Goal: Information Seeking & Learning: Learn about a topic

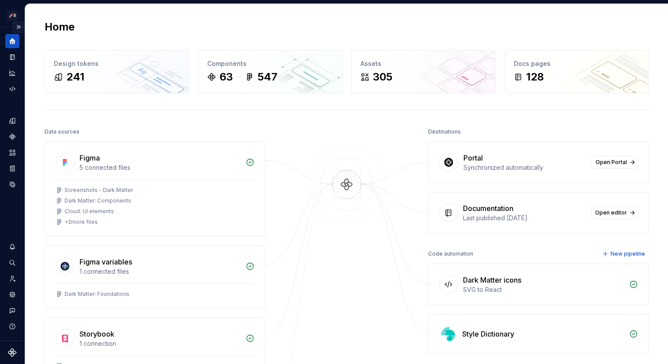
click at [18, 21] on button "Expand sidebar" at bounding box center [18, 27] width 12 height 12
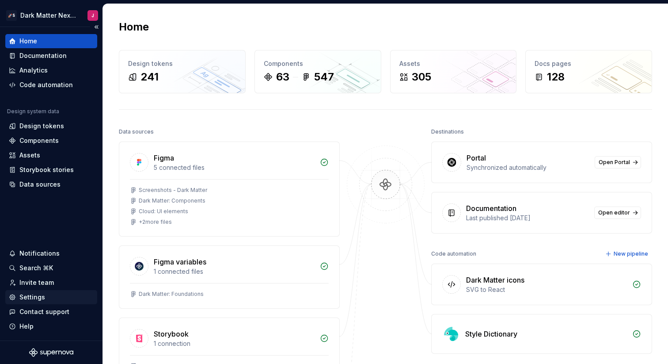
click at [32, 299] on div "Settings" at bounding box center [32, 297] width 26 height 9
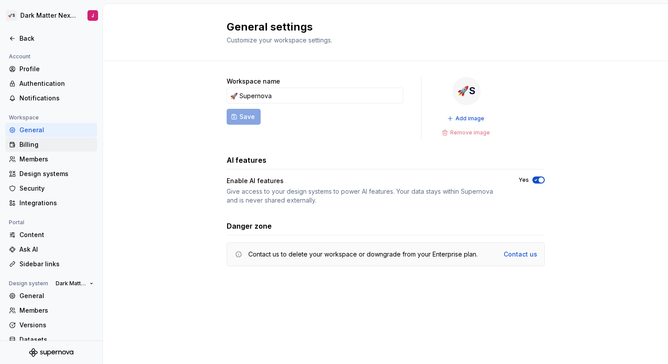
click at [36, 146] on div "Billing" at bounding box center [56, 144] width 74 height 9
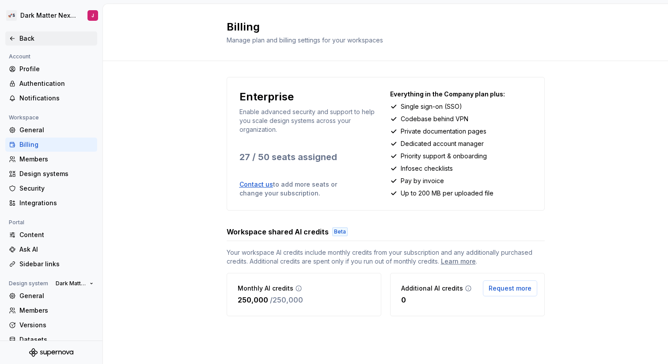
click at [14, 38] on icon at bounding box center [12, 38] width 7 height 7
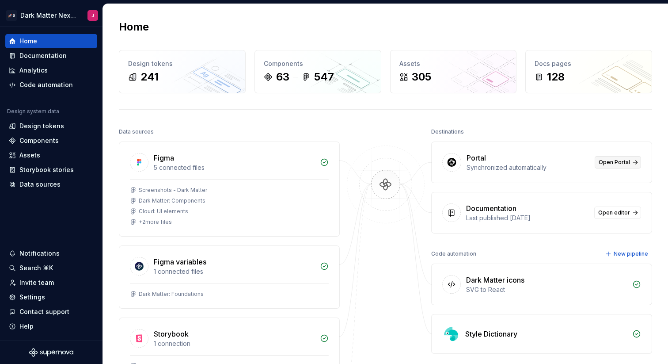
click at [620, 167] on link "Open Portal" at bounding box center [618, 162] width 46 height 12
click at [36, 302] on div "Settings" at bounding box center [51, 297] width 92 height 14
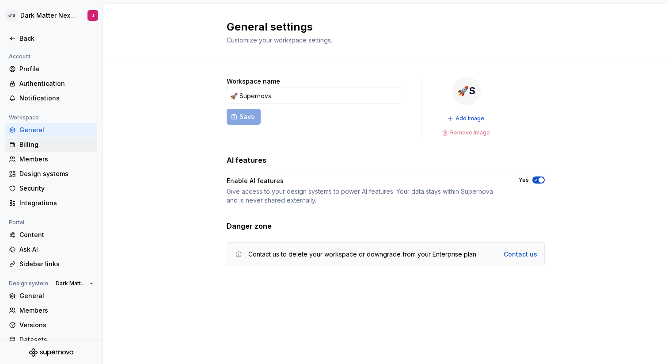
click at [39, 149] on div "Billing" at bounding box center [56, 144] width 74 height 9
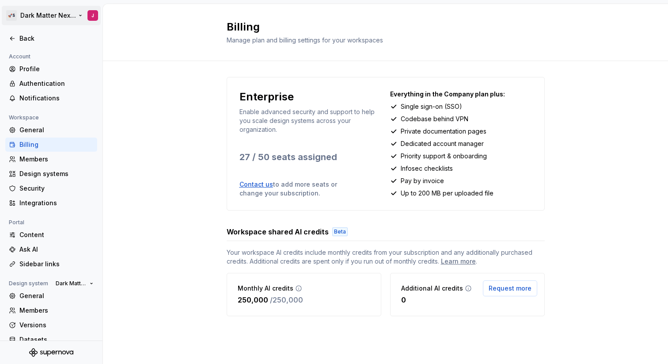
click at [66, 17] on html "🚀S Dark Matter Next Gen J Back Account Profile Authentication Notifications Wor…" at bounding box center [334, 182] width 668 height 364
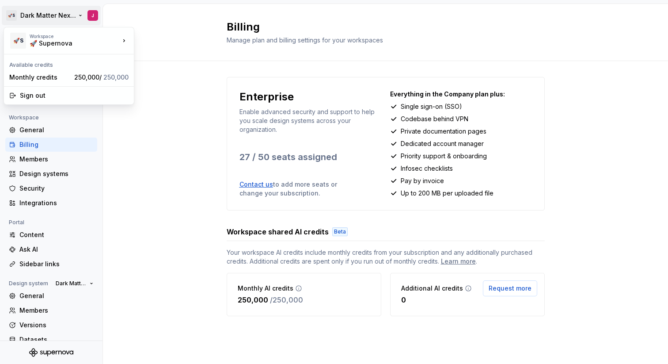
click at [76, 15] on html "🚀S Dark Matter Next Gen J Back Account Profile Authentication Notifications Wor…" at bounding box center [334, 182] width 668 height 364
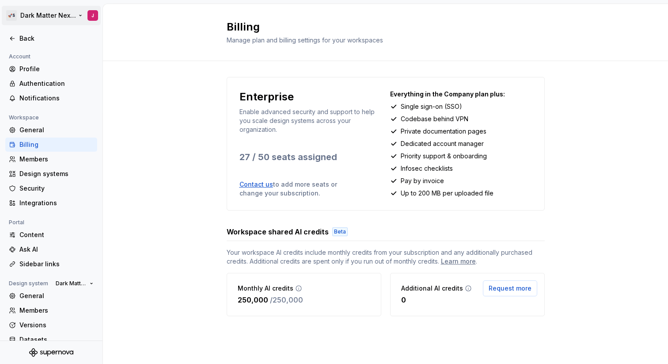
click at [68, 18] on html "🚀S Dark Matter Next Gen J Back Account Profile Authentication Notifications Wor…" at bounding box center [334, 182] width 668 height 364
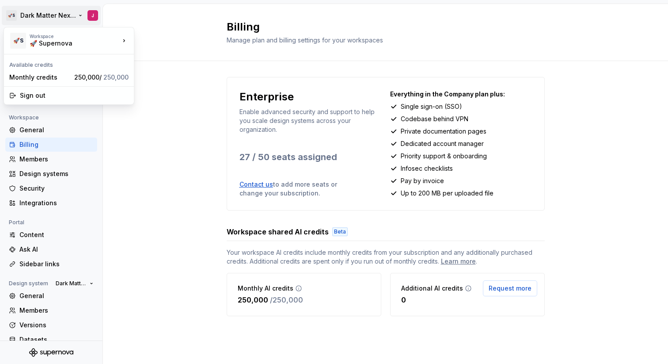
click at [67, 14] on html "🚀S Dark Matter Next Gen J Back Account Profile Authentication Notifications Wor…" at bounding box center [334, 182] width 668 height 364
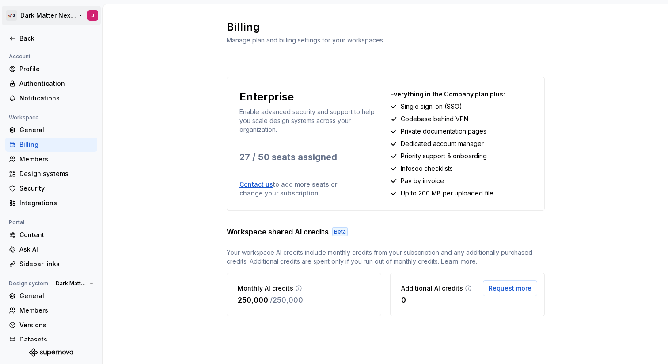
click at [72, 15] on html "🚀S Dark Matter Next Gen J Back Account Profile Authentication Notifications Wor…" at bounding box center [334, 182] width 668 height 364
drag, startPoint x: 270, startPoint y: 299, endPoint x: 220, endPoint y: 298, distance: 49.5
click at [221, 298] on div "Enterprise Enable advanced security and support to help you scale design system…" at bounding box center [385, 205] width 565 height 289
click at [301, 312] on div "Monthly AI credits 250,000 / 250,000" at bounding box center [304, 294] width 155 height 43
drag, startPoint x: 312, startPoint y: 301, endPoint x: 210, endPoint y: 298, distance: 102.2
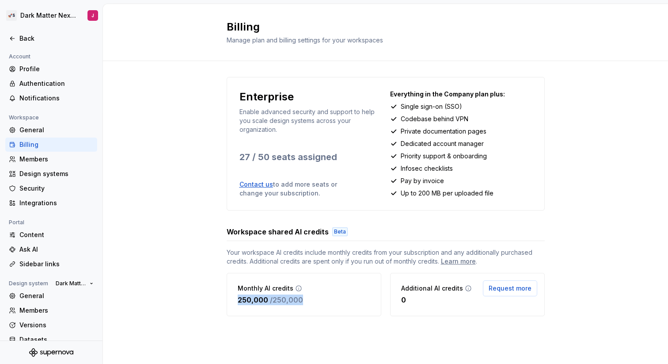
click at [210, 298] on div "Enterprise Enable advanced security and support to help you scale design system…" at bounding box center [385, 205] width 565 height 289
click at [324, 316] on div "Monthly AI credits 250,000 / 250,000" at bounding box center [304, 294] width 155 height 43
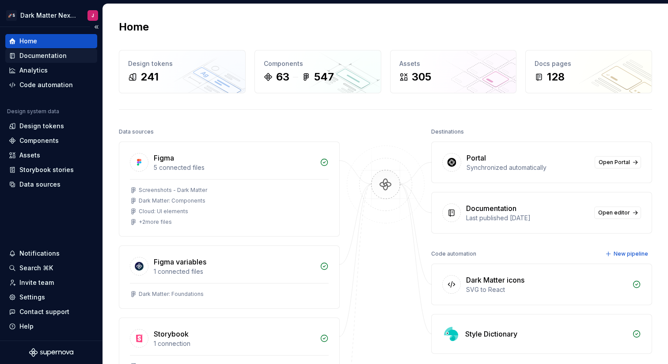
click at [41, 57] on div "Documentation" at bounding box center [42, 55] width 47 height 9
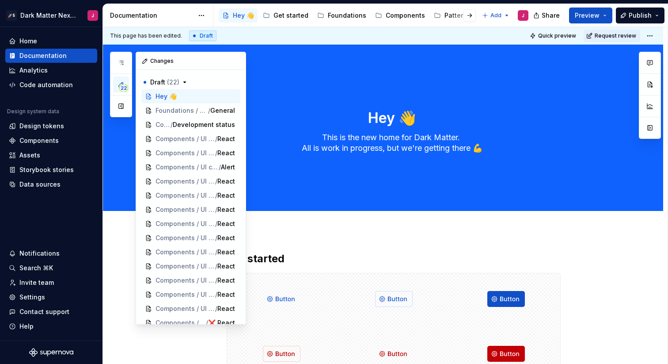
click at [123, 85] on span "22" at bounding box center [123, 87] width 9 height 7
click at [123, 61] on icon "button" at bounding box center [121, 62] width 7 height 7
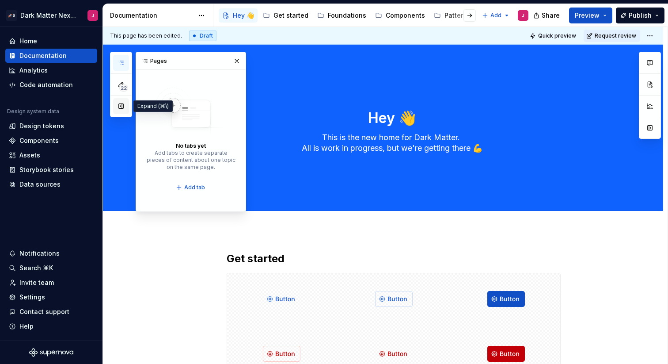
click at [120, 112] on button "button" at bounding box center [121, 106] width 16 height 16
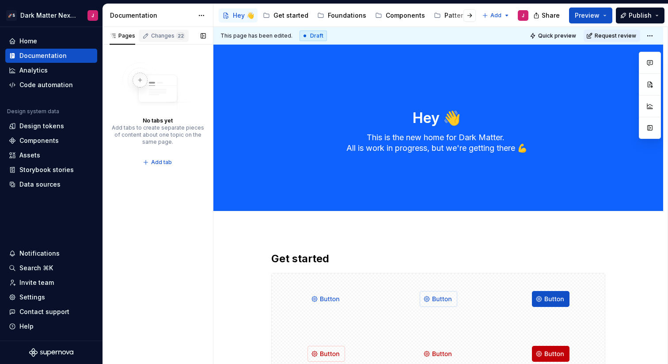
click at [160, 35] on div "Changes 22" at bounding box center [168, 35] width 34 height 7
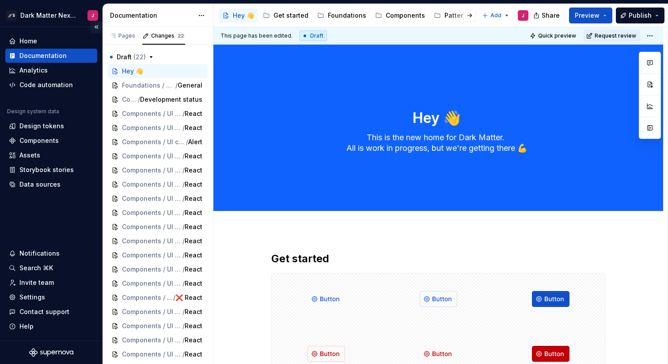
click at [97, 26] on button "Collapse sidebar" at bounding box center [96, 27] width 12 height 12
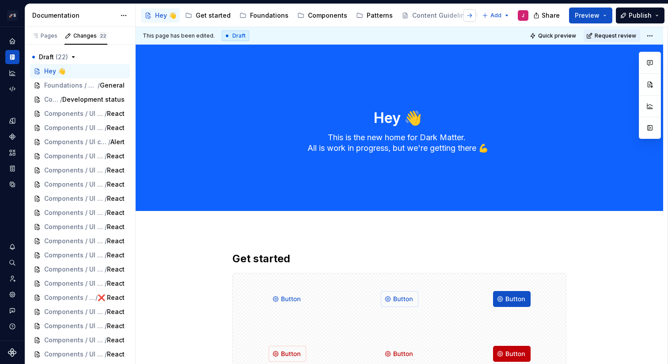
click at [469, 17] on button "button" at bounding box center [470, 15] width 12 height 12
click at [468, 17] on button "button" at bounding box center [470, 15] width 12 height 12
click at [465, 17] on button "button" at bounding box center [470, 15] width 12 height 12
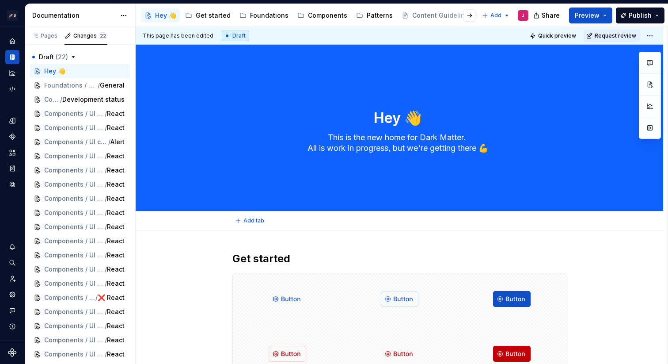
type textarea "*"
click at [364, 32] on div "This page has been edited. Draft Quick preview Request review" at bounding box center [400, 36] width 528 height 18
click at [467, 16] on button "button" at bounding box center [470, 15] width 12 height 12
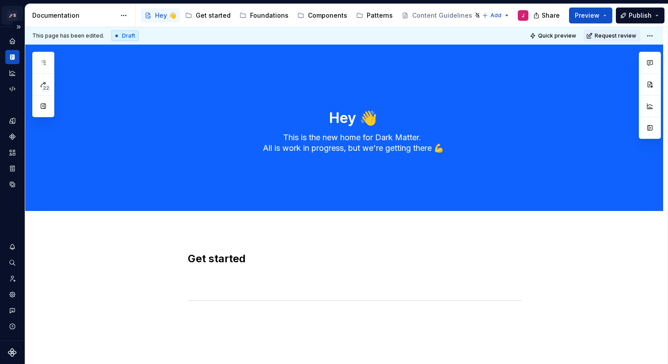
click at [15, 15] on html "🚀S Dark Matter Next Gen J Design system data Documentation Accessibility guide …" at bounding box center [334, 182] width 668 height 364
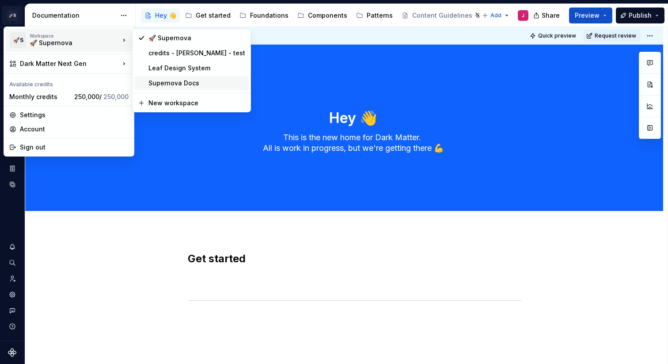
click at [179, 79] on div "Supernova Docs" at bounding box center [197, 83] width 97 height 9
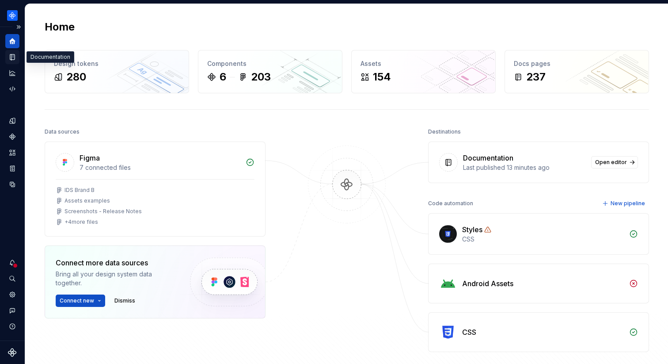
click at [13, 53] on icon "Documentation" at bounding box center [12, 57] width 8 height 8
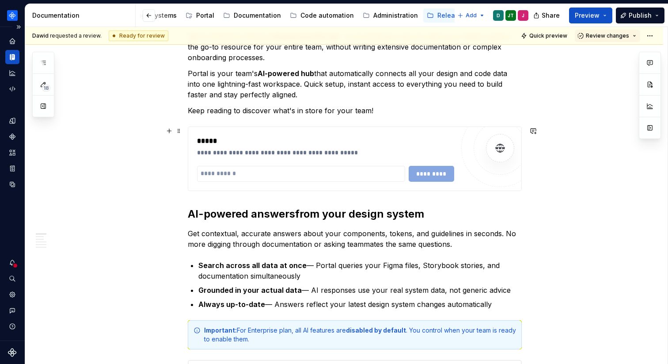
scroll to position [204, 0]
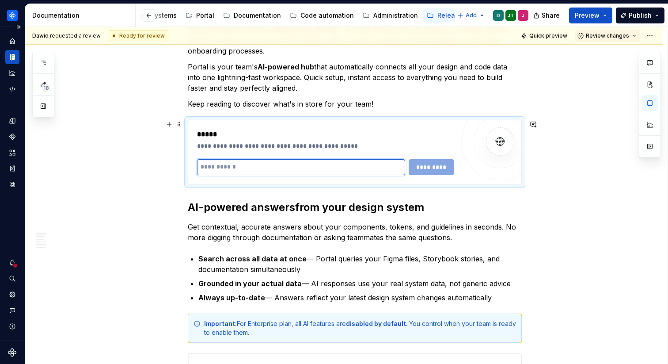
click at [260, 165] on input "text" at bounding box center [301, 167] width 208 height 16
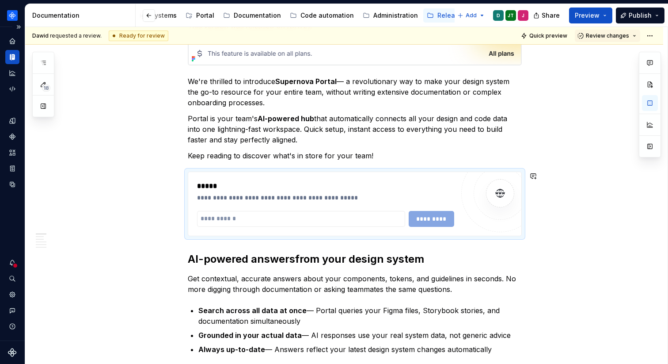
scroll to position [147, 0]
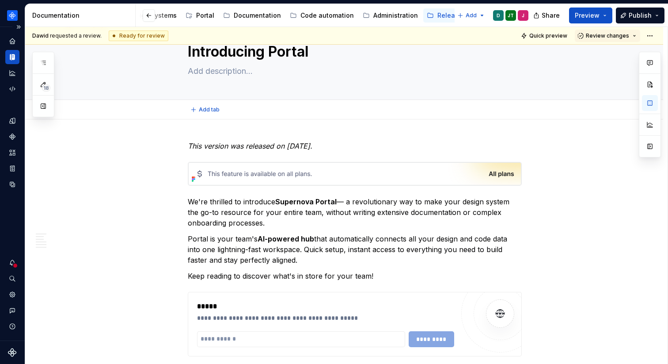
scroll to position [54, 0]
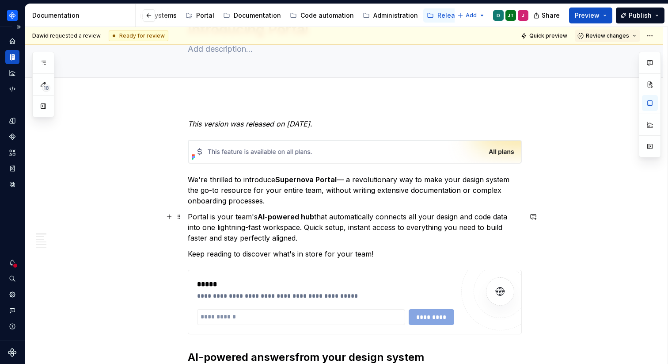
click at [317, 238] on p "Portal is your team's AI-powered hub that automatically connects all your desig…" at bounding box center [355, 227] width 334 height 32
click at [352, 178] on p "We're thrilled to introduce Supernova Portal — a revolutionary way to make your…" at bounding box center [355, 190] width 334 height 32
type textarea "*"
click at [302, 192] on p "We're thrilled to introduce Supernova Portal — a revolutionary way to make your…" at bounding box center [355, 190] width 334 height 32
click at [275, 202] on p "We're thrilled to introduce Supernova Portal — a revolutionary way to make your…" at bounding box center [355, 190] width 334 height 32
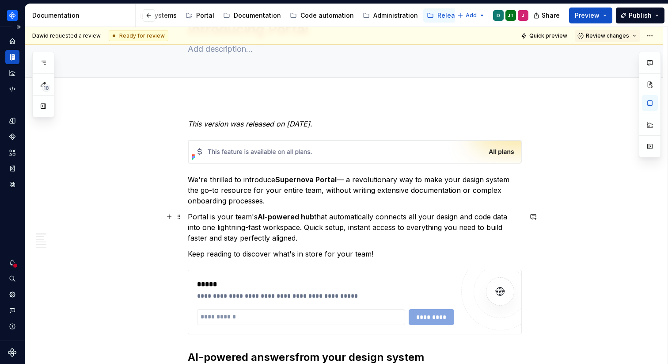
scroll to position [56, 0]
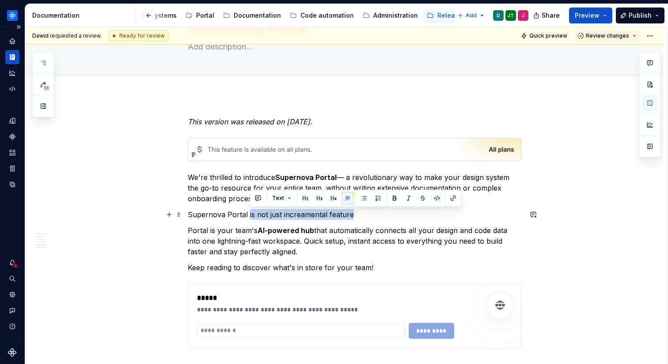
drag, startPoint x: 355, startPoint y: 215, endPoint x: 250, endPoint y: 212, distance: 105.3
click at [250, 212] on p "Supernova Portal is not just increamental feature" at bounding box center [355, 214] width 334 height 11
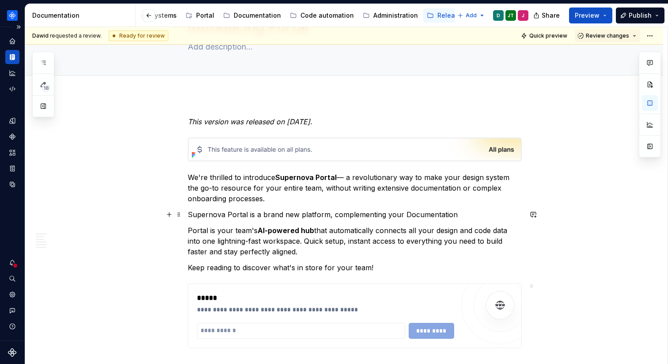
click at [457, 214] on p "Supernova Portal is a brand new platform, complementing your Documentation" at bounding box center [355, 214] width 334 height 11
click at [496, 212] on p "Supernova Portal is a brand-new platform that complements your Documentation. I…" at bounding box center [355, 214] width 334 height 11
click at [410, 217] on p "Supernova Portal is a brand-new platform that complements your Documentation. I…" at bounding box center [355, 214] width 334 height 11
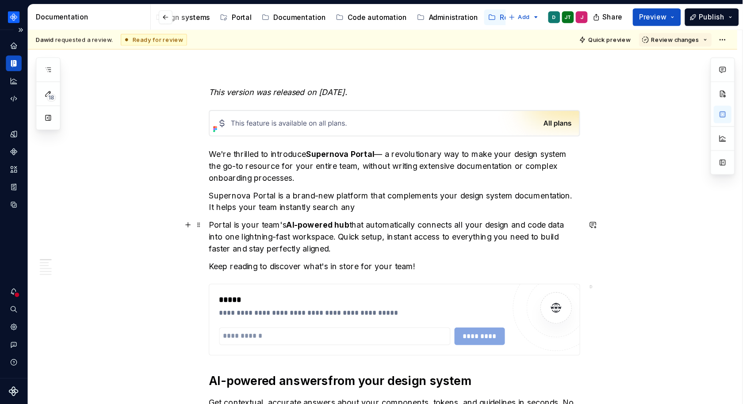
scroll to position [94, 0]
click at [338, 185] on p "Supernova Portal is a brand-new platform that complements your design system do…" at bounding box center [355, 181] width 334 height 21
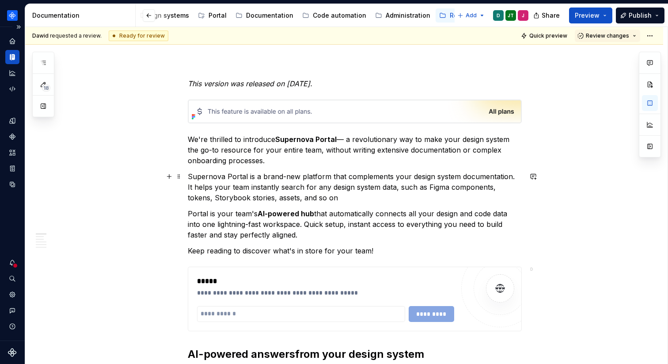
click at [325, 199] on p "Supernova Portal is a brand-new platform that complements your design system do…" at bounding box center [355, 187] width 334 height 32
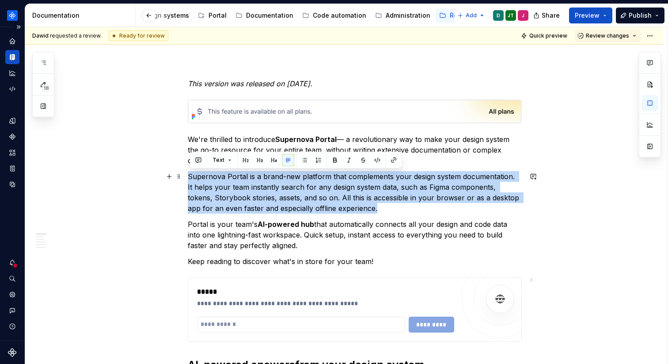
drag, startPoint x: 337, startPoint y: 207, endPoint x: 189, endPoint y: 179, distance: 150.8
copy p "Supernova Portal is a brand-new platform that complements your design system do…"
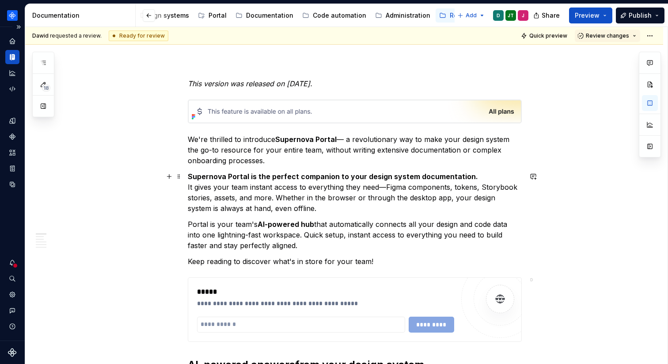
click at [328, 193] on p "Supernova Portal is the perfect companion to your design system documentation. …" at bounding box center [355, 192] width 334 height 42
click at [388, 208] on p "Supernova Portal is the perfect companion to your design system documentation. …" at bounding box center [355, 192] width 334 height 42
click at [386, 187] on p "Supernova Portal is the perfect companion to your design system documentation. …" at bounding box center [355, 192] width 334 height 42
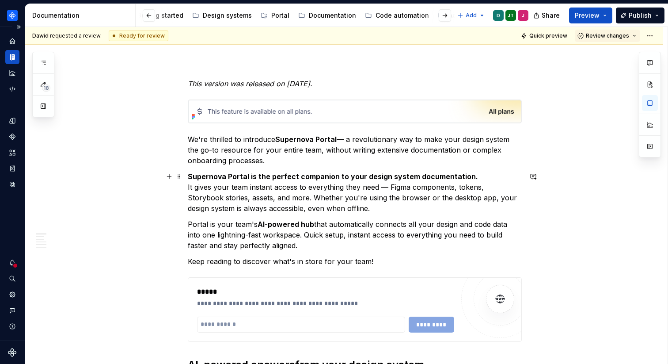
click at [387, 210] on p "Supernova Portal is the perfect companion to your design system documentation. …" at bounding box center [355, 192] width 334 height 42
type textarea "*"
click at [535, 176] on button "button" at bounding box center [533, 176] width 12 height 12
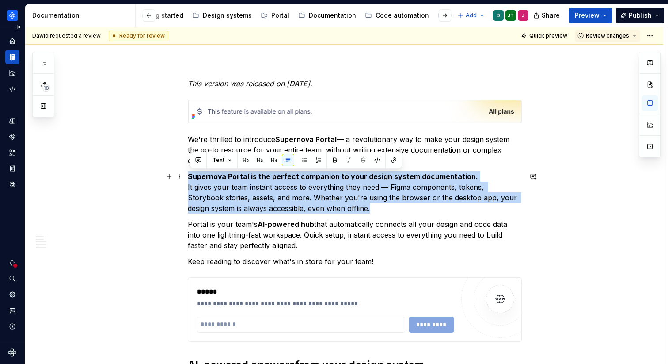
drag, startPoint x: 359, startPoint y: 206, endPoint x: 185, endPoint y: 179, distance: 175.9
click at [199, 157] on button "button" at bounding box center [198, 160] width 12 height 12
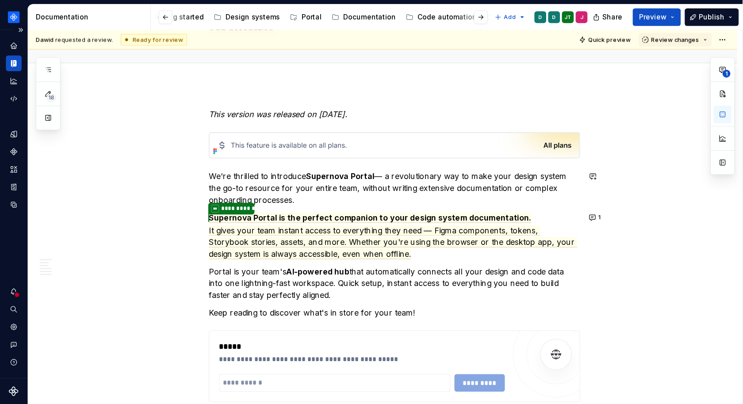
scroll to position [52, 0]
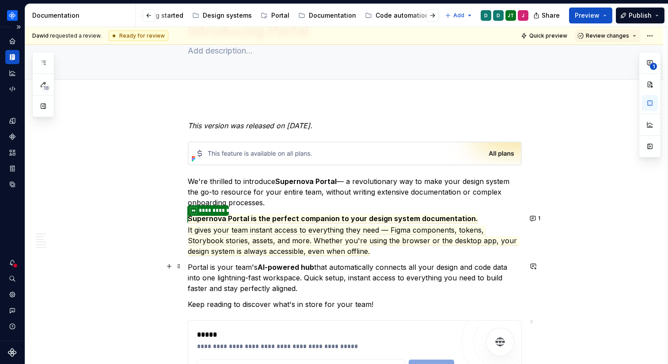
click at [276, 238] on span "It gives your team instant access to everything they need — Figma components, t…" at bounding box center [354, 240] width 332 height 31
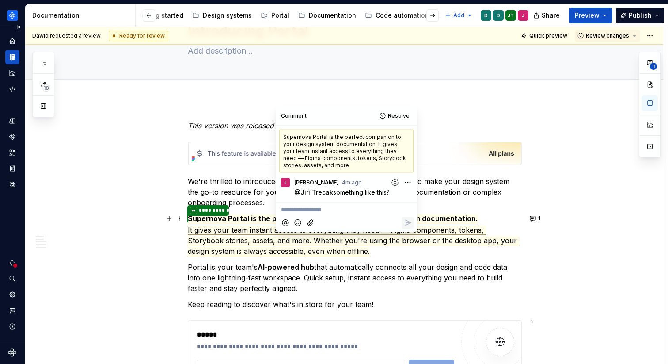
click at [360, 252] on p "**********" at bounding box center [355, 234] width 334 height 43
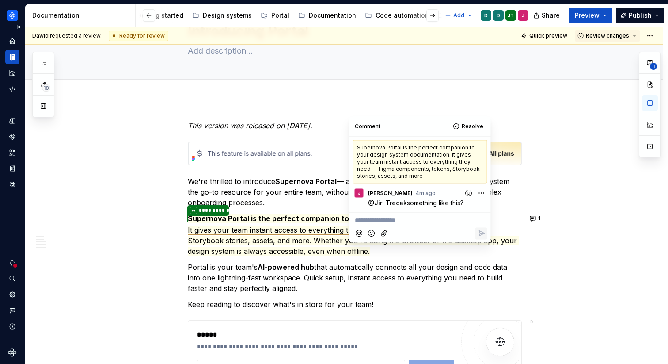
click at [275, 237] on span "It gives your team instant access to everything they need — Figma components, t…" at bounding box center [354, 240] width 332 height 31
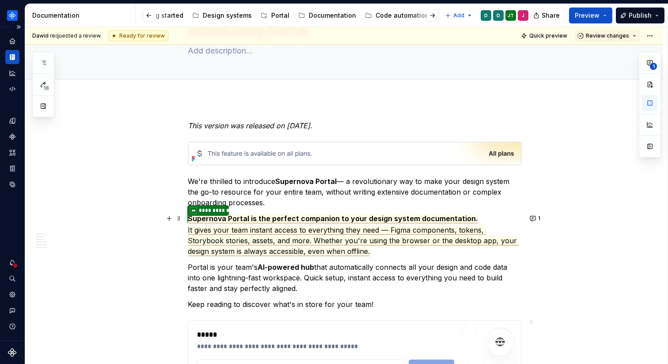
click at [275, 241] on span "It gives your team instant access to everything they need — Figma components, t…" at bounding box center [354, 240] width 332 height 31
click at [397, 254] on p "**********" at bounding box center [355, 234] width 334 height 43
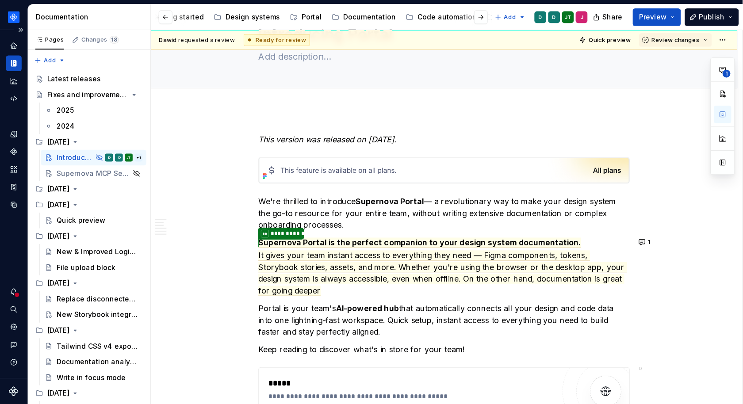
scroll to position [52, 0]
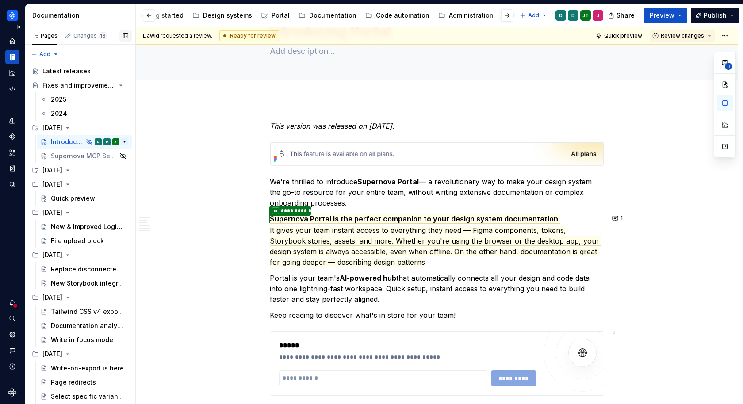
click at [123, 38] on button "button" at bounding box center [125, 36] width 12 height 12
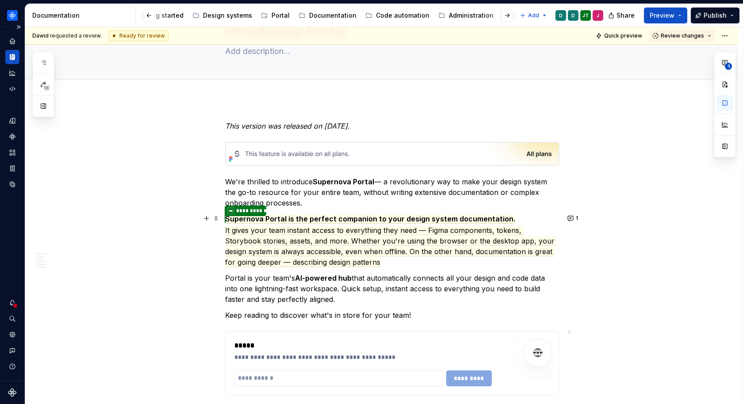
click at [374, 257] on p "**********" at bounding box center [392, 241] width 334 height 54
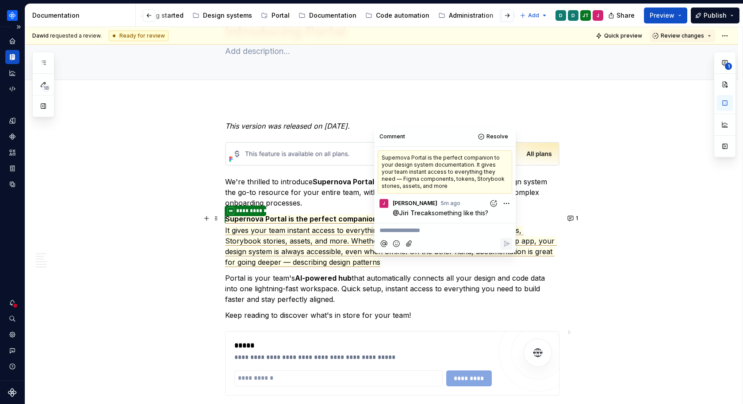
click at [402, 262] on p "**********" at bounding box center [392, 241] width 334 height 54
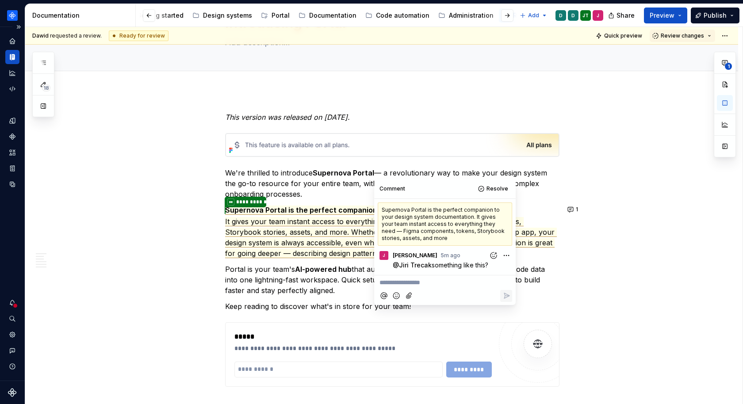
scroll to position [0, 0]
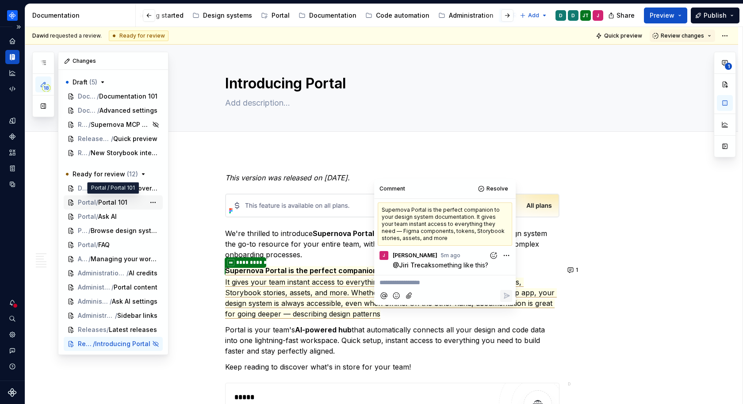
click at [119, 206] on div "Portal / Portal 101" at bounding box center [113, 202] width 99 height 14
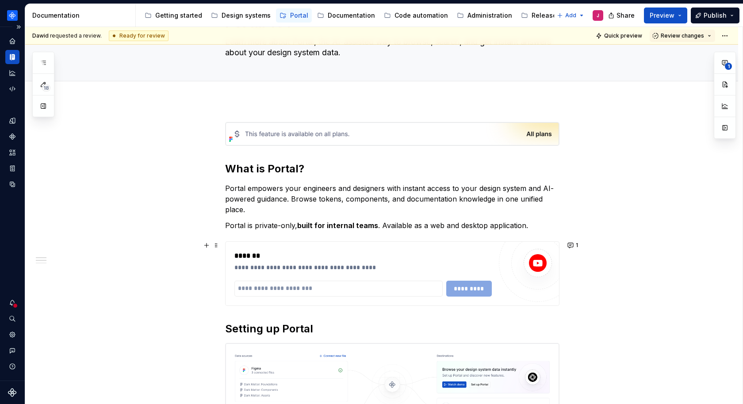
scroll to position [18, 0]
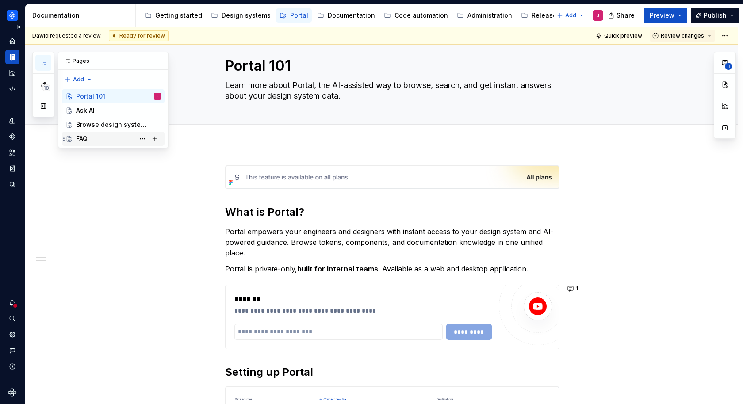
click at [97, 140] on div "FAQ" at bounding box center [118, 139] width 85 height 12
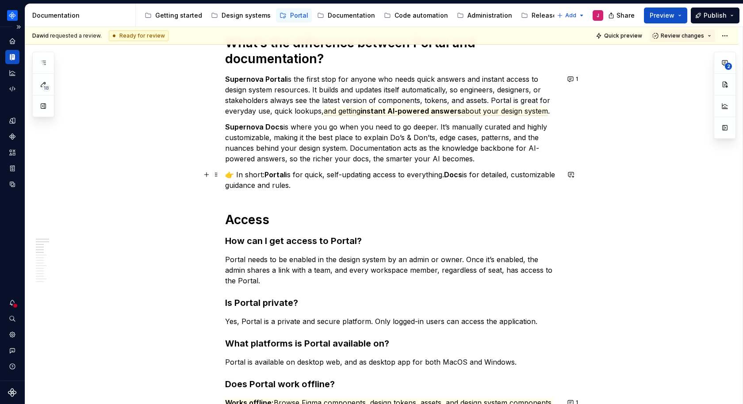
scroll to position [78, 0]
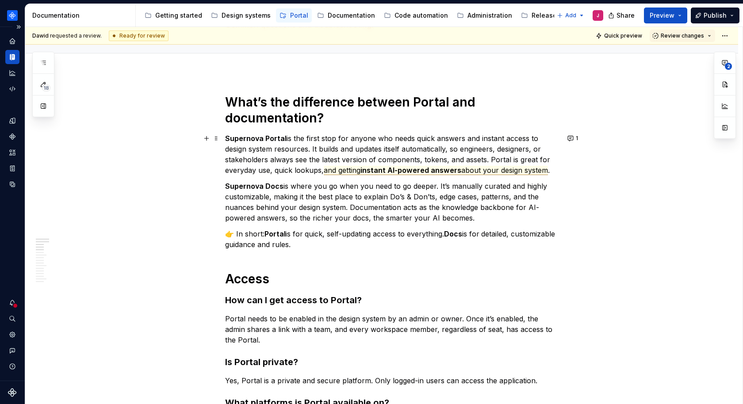
click at [427, 171] on span "instant AI-powered answers" at bounding box center [410, 170] width 101 height 9
click at [358, 166] on span "and getting" at bounding box center [342, 170] width 37 height 9
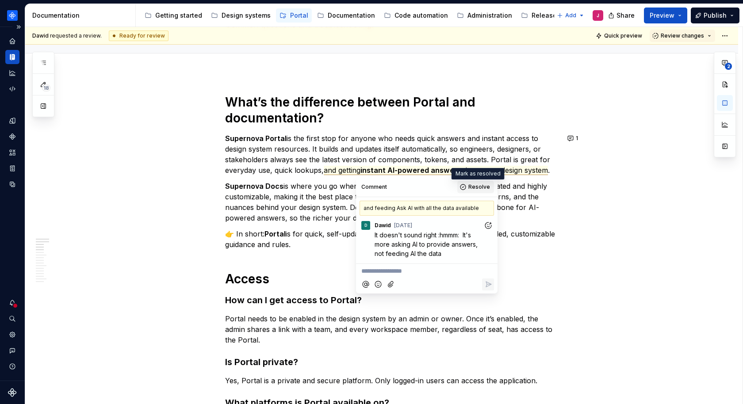
click at [476, 189] on span "Resolve" at bounding box center [479, 186] width 22 height 7
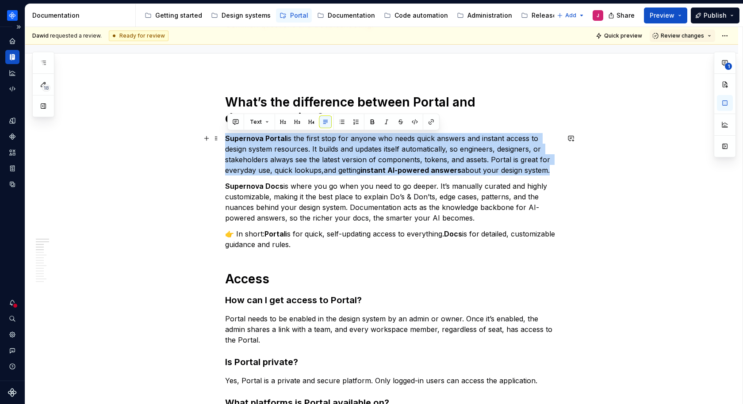
drag, startPoint x: 555, startPoint y: 171, endPoint x: 229, endPoint y: 140, distance: 327.3
click at [229, 140] on p "Supernova Portal is the first stop for anyone who needs quick answers and insta…" at bounding box center [392, 154] width 334 height 42
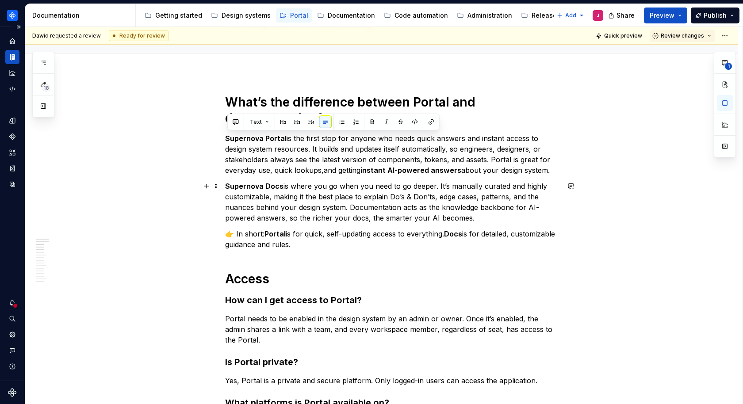
click at [342, 213] on p "Supernova Docs is where you go when you need to go deeper. It’s manually curate…" at bounding box center [392, 202] width 334 height 42
drag, startPoint x: 504, startPoint y: 220, endPoint x: 231, endPoint y: 140, distance: 284.7
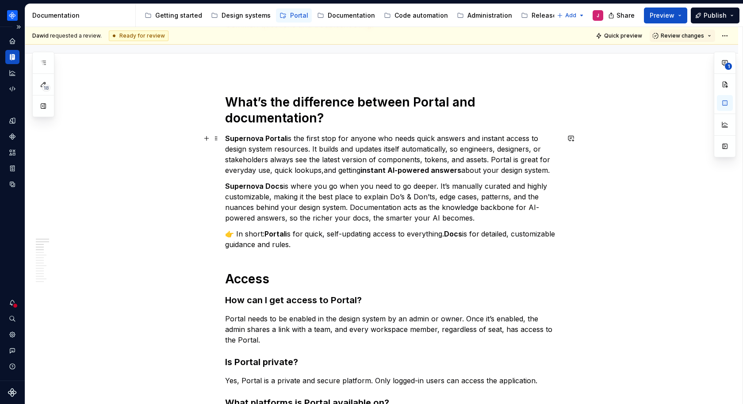
click at [317, 156] on p "Supernova Portal is the first stop for anyone who needs quick answers and insta…" at bounding box center [392, 154] width 334 height 42
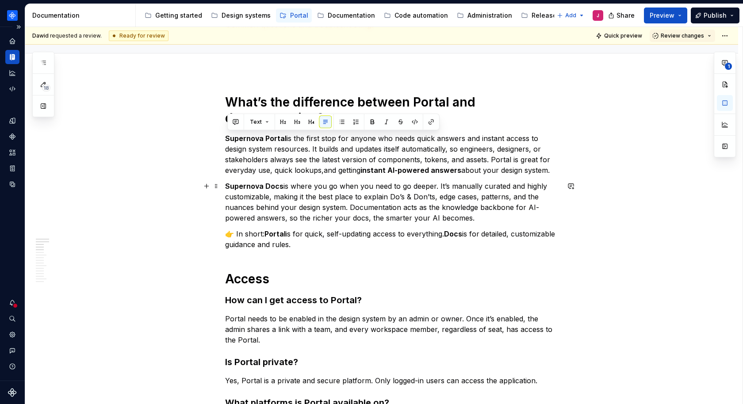
drag, startPoint x: 229, startPoint y: 138, endPoint x: 501, endPoint y: 216, distance: 283.5
copy div "Supernova Portal is the first stop for anyone who needs quick answers and insta…"
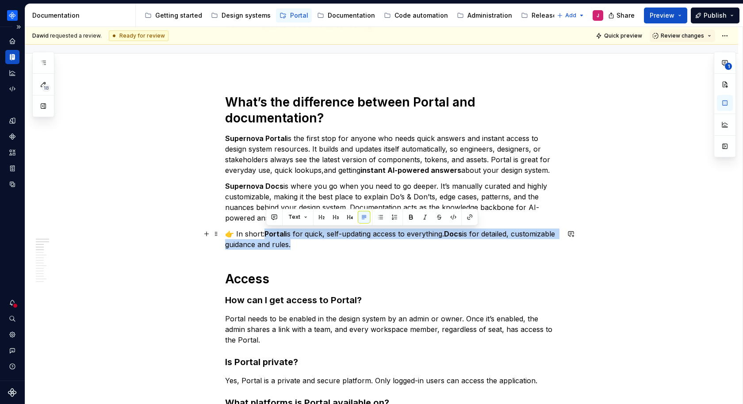
drag, startPoint x: 344, startPoint y: 247, endPoint x: 267, endPoint y: 230, distance: 77.9
click at [267, 230] on p "👉 In short: Portal is for quick, self-updating access to everything. Docs is fo…" at bounding box center [392, 239] width 334 height 21
copy p "Portal is for quick, self-updating access to everything. Docs is for detailed, …"
click at [365, 244] on p "👉 In short: Portal is for quick, self-updating access to everything. Docs is fo…" at bounding box center [392, 239] width 334 height 21
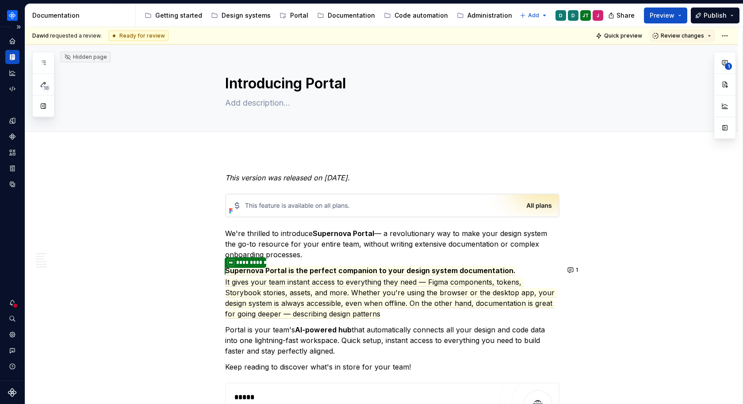
type textarea "*"
click at [386, 315] on p "**********" at bounding box center [392, 292] width 334 height 54
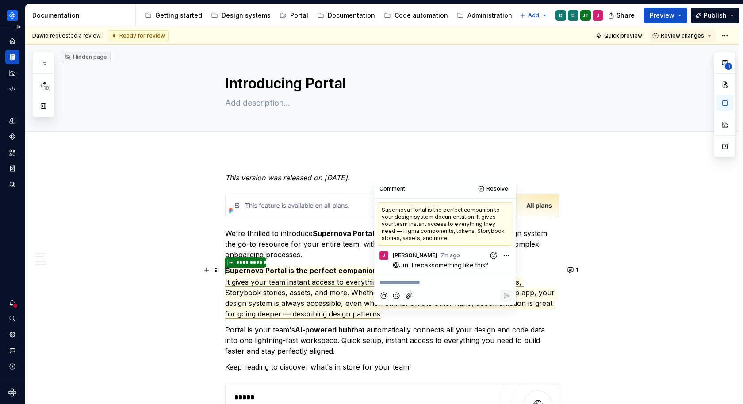
click at [402, 312] on p "**********" at bounding box center [392, 292] width 334 height 54
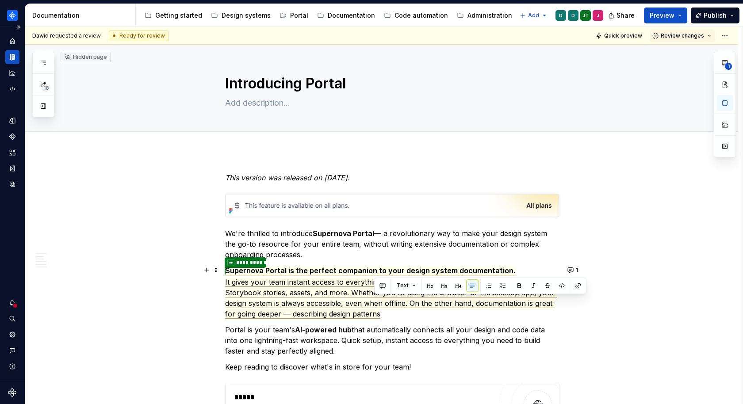
drag, startPoint x: 405, startPoint y: 312, endPoint x: 391, endPoint y: 303, distance: 16.6
click at [391, 303] on p "**********" at bounding box center [392, 292] width 334 height 54
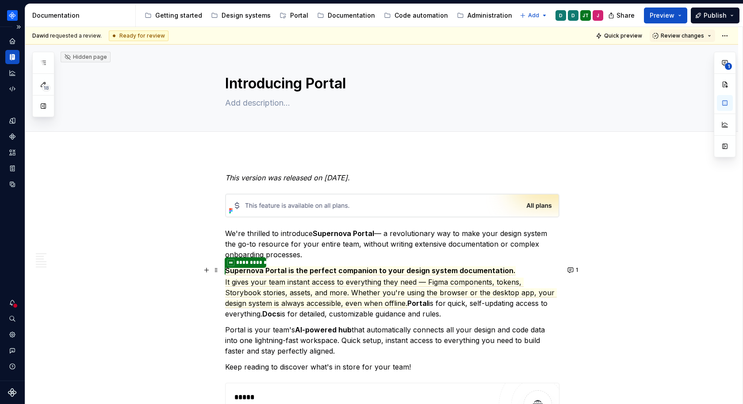
click at [280, 311] on strong "Docs" at bounding box center [271, 313] width 18 height 9
click at [488, 314] on p "**********" at bounding box center [392, 292] width 334 height 54
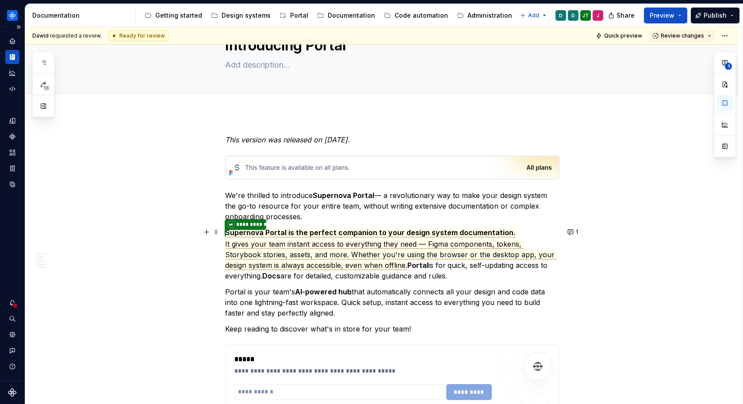
scroll to position [50, 0]
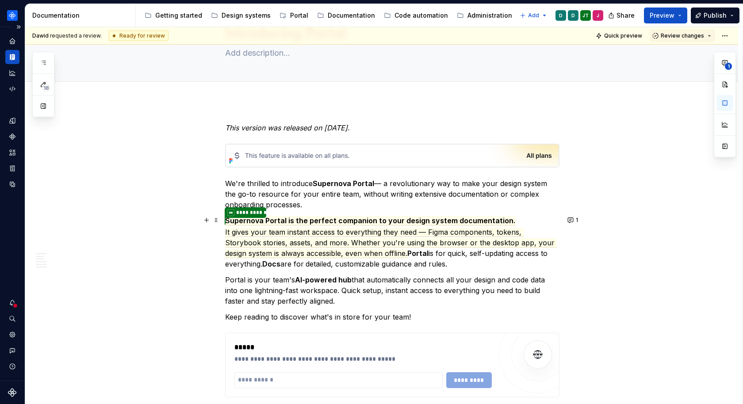
click at [317, 236] on p "**********" at bounding box center [392, 242] width 334 height 54
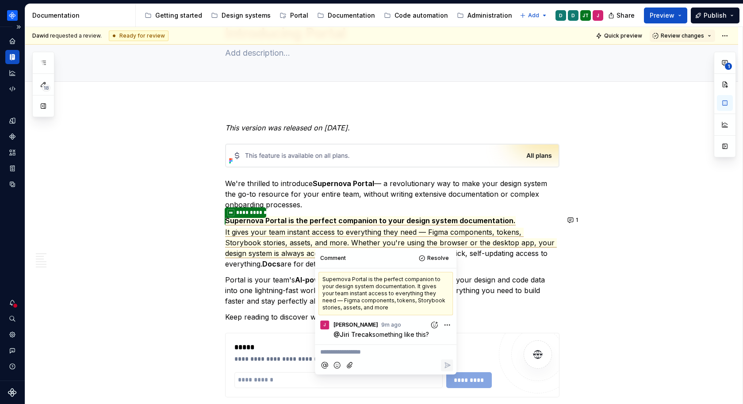
click at [462, 254] on p "**********" at bounding box center [392, 242] width 334 height 54
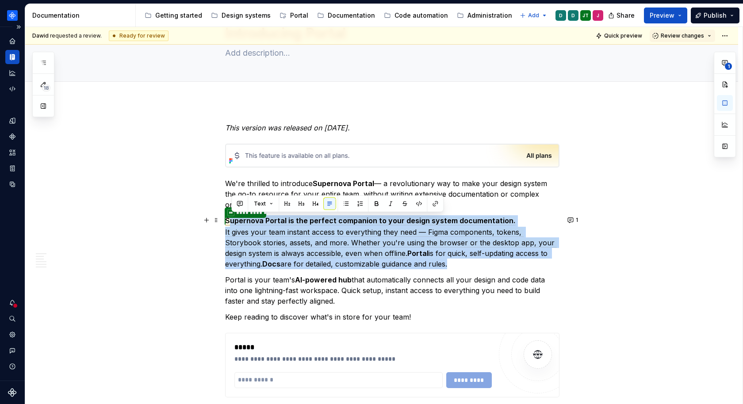
drag, startPoint x: 466, startPoint y: 258, endPoint x: 230, endPoint y: 220, distance: 238.6
click at [230, 220] on p "**********" at bounding box center [392, 242] width 334 height 54
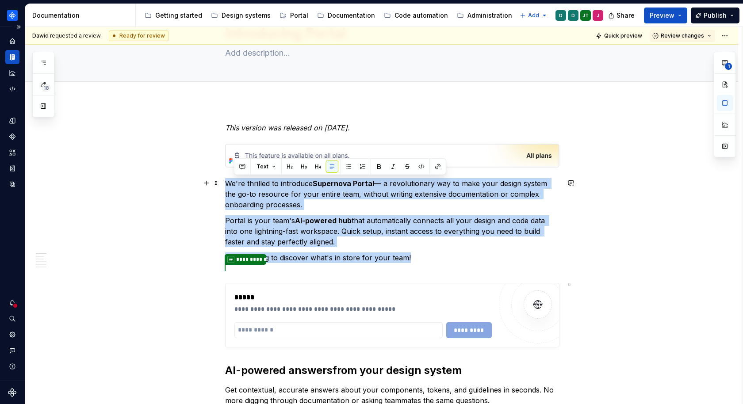
drag, startPoint x: 418, startPoint y: 258, endPoint x: 230, endPoint y: 186, distance: 201.4
copy div "We're thrilled to introduce Supernova Portal — a revolutionary way to make your…"
click at [395, 192] on p "We're thrilled to introduce Supernova Portal — a revolutionary way to make your…" at bounding box center [392, 194] width 334 height 32
drag, startPoint x: 420, startPoint y: 255, endPoint x: 229, endPoint y: 184, distance: 203.8
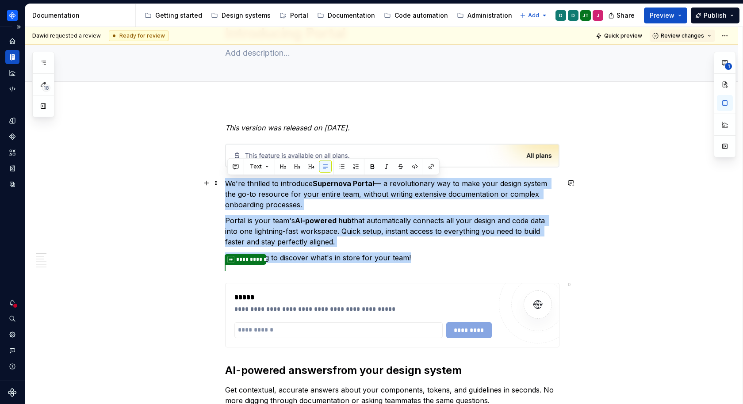
copy div "We're thrilled to introduce Supernova Portal — a revolutionary way to make your…"
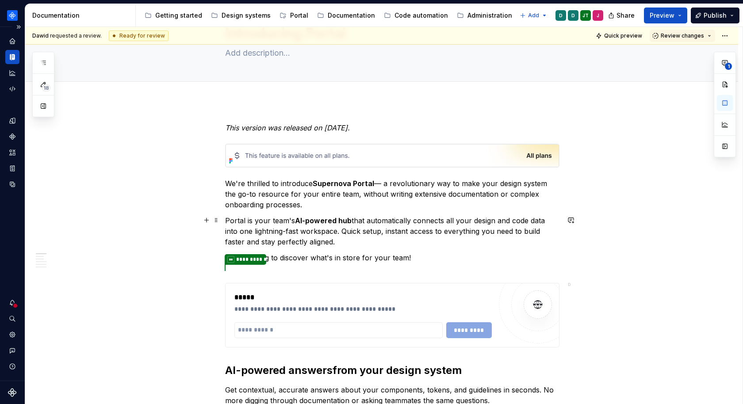
click at [538, 239] on p "Portal is your team's AI-powered hub that automatically connects all your desig…" at bounding box center [392, 231] width 334 height 32
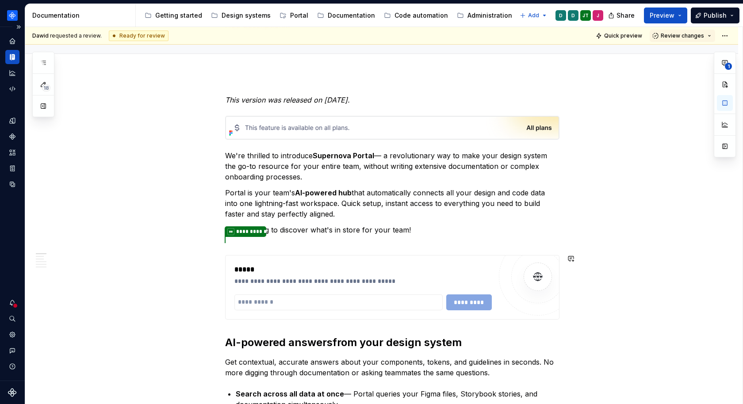
click at [418, 232] on p "Keep reading to discover what's in store for your team!" at bounding box center [392, 230] width 334 height 11
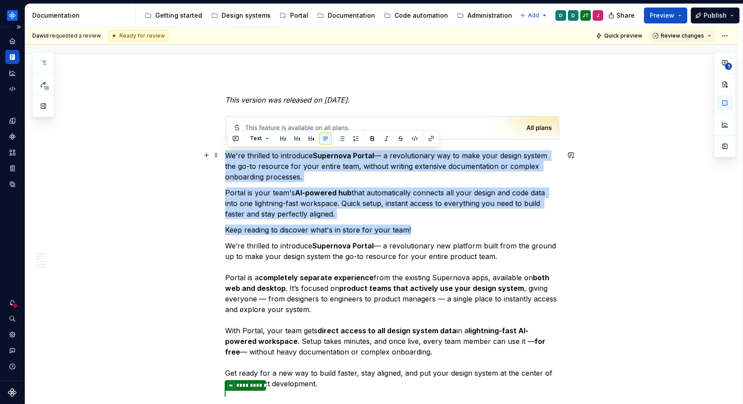
drag, startPoint x: 432, startPoint y: 229, endPoint x: 229, endPoint y: 153, distance: 217.1
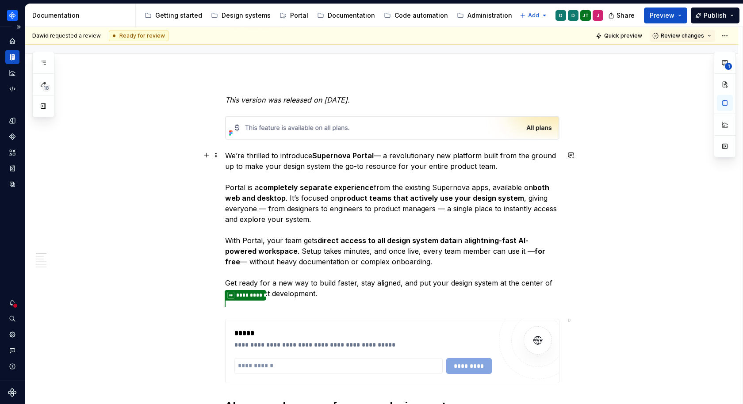
click at [316, 184] on strong "completely separate experience" at bounding box center [316, 187] width 115 height 9
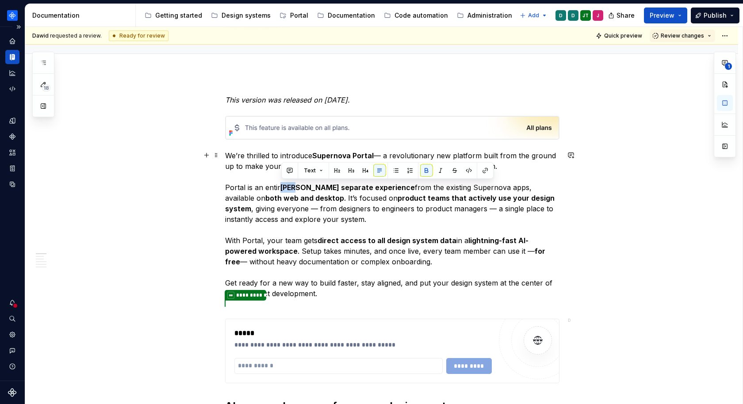
drag, startPoint x: 293, startPoint y: 183, endPoint x: 283, endPoint y: 184, distance: 10.2
click at [283, 184] on strong "ely separate experience" at bounding box center [347, 187] width 134 height 9
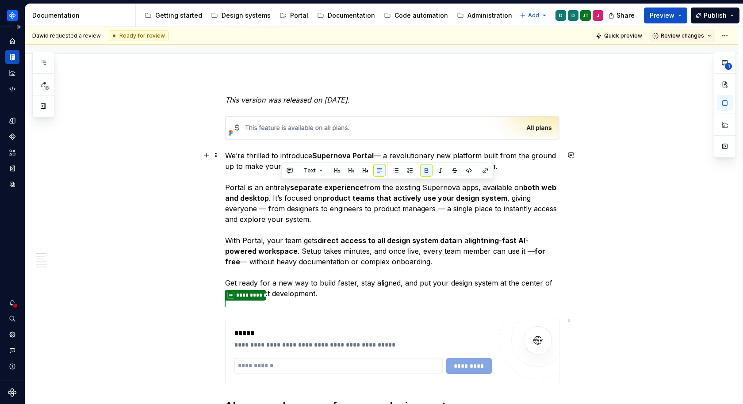
click at [292, 187] on p "We’re thrilled to introduce Supernova Portal — a revolutionary new platform bui…" at bounding box center [392, 224] width 334 height 149
drag, startPoint x: 291, startPoint y: 187, endPoint x: 272, endPoint y: 187, distance: 19.0
click at [272, 187] on p "We’re thrilled to introduce Supernova Portal — a revolutionary new platform bui…" at bounding box center [392, 224] width 334 height 149
click at [281, 190] on p "We’re thrilled to introduce Supernova Portal — a revolutionary new platform bui…" at bounding box center [392, 224] width 334 height 149
click at [297, 188] on strong "separate experience" at bounding box center [327, 187] width 74 height 9
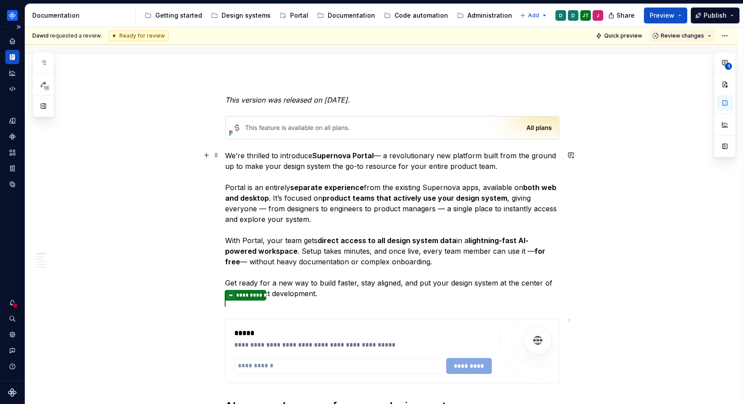
click at [271, 219] on p "We’re thrilled to introduce Supernova Portal — a revolutionary new platform bui…" at bounding box center [392, 224] width 334 height 149
click at [280, 243] on p "We’re thrilled to introduce Supernova Portal — a revolutionary new platform bui…" at bounding box center [392, 224] width 334 height 149
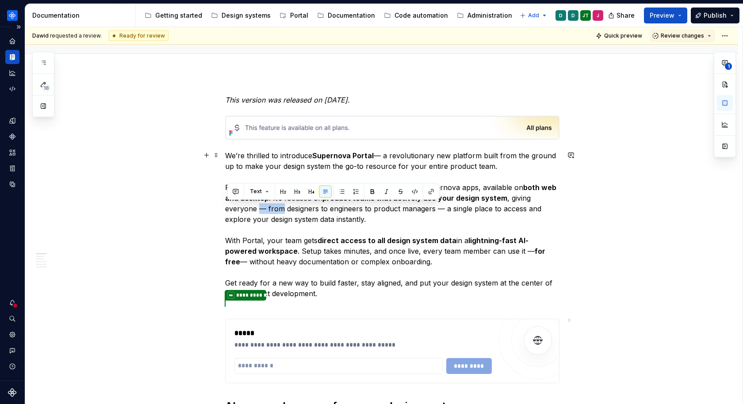
drag, startPoint x: 252, startPoint y: 206, endPoint x: 227, endPoint y: 206, distance: 25.2
click at [227, 206] on p "We’re thrilled to introduce Supernova Portal — a revolutionary new platform bui…" at bounding box center [392, 224] width 334 height 149
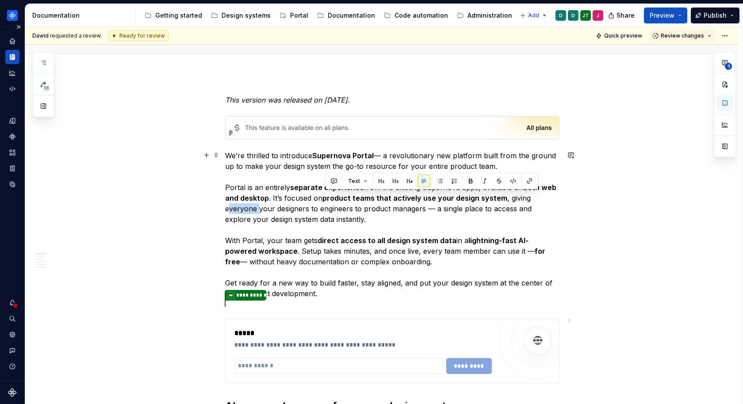
drag, startPoint x: 530, startPoint y: 199, endPoint x: 577, endPoint y: 201, distance: 46.5
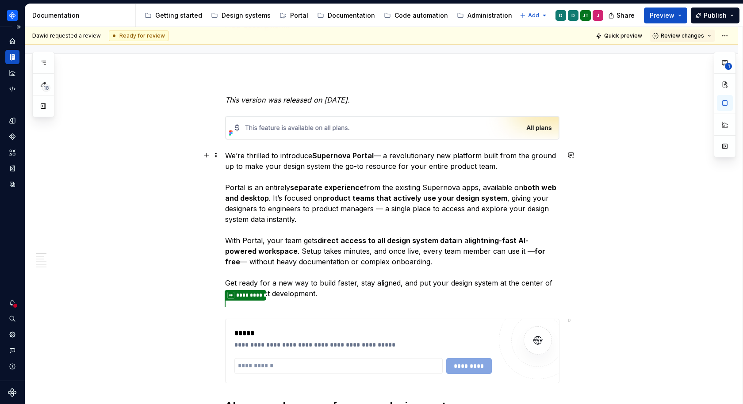
click at [260, 206] on p "We’re thrilled to introduce Supernova Portal — a revolutionary new platform bui…" at bounding box center [392, 224] width 334 height 149
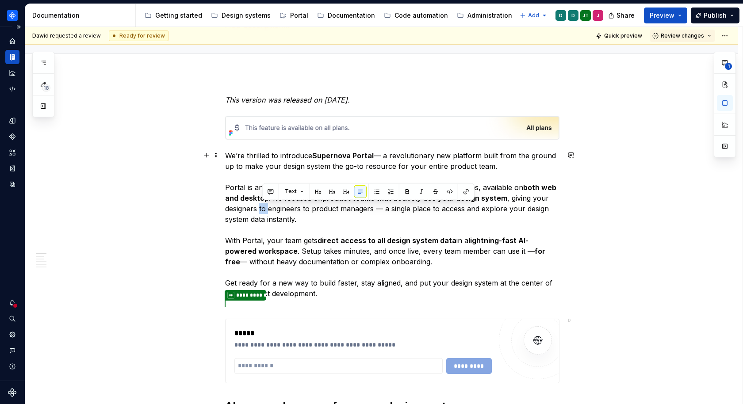
drag, startPoint x: 271, startPoint y: 208, endPoint x: 262, endPoint y: 208, distance: 8.8
click at [262, 208] on p "We’re thrilled to introduce Supernova Portal — a revolutionary new platform bui…" at bounding box center [392, 224] width 334 height 149
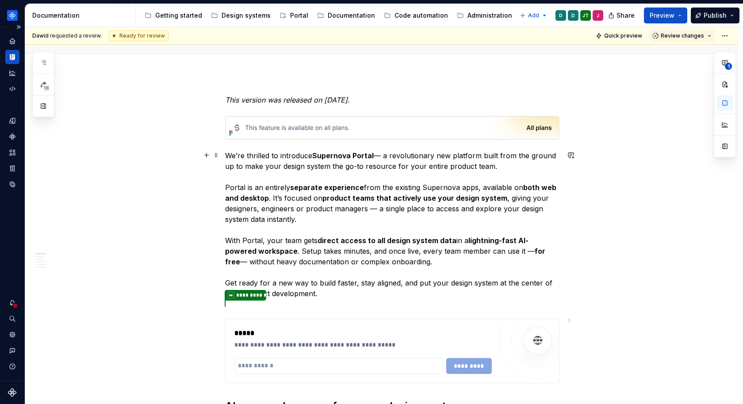
click at [376, 211] on p "We’re thrilled to introduce Supernova Portal — a revolutionary new platform bui…" at bounding box center [392, 224] width 334 height 149
click at [318, 218] on p "We’re thrilled to introduce Supernova Portal — a revolutionary new platform bui…" at bounding box center [392, 224] width 334 height 149
click at [305, 239] on p "We’re thrilled to introduce Supernova Portal — a revolutionary new platform bui…" at bounding box center [392, 224] width 334 height 149
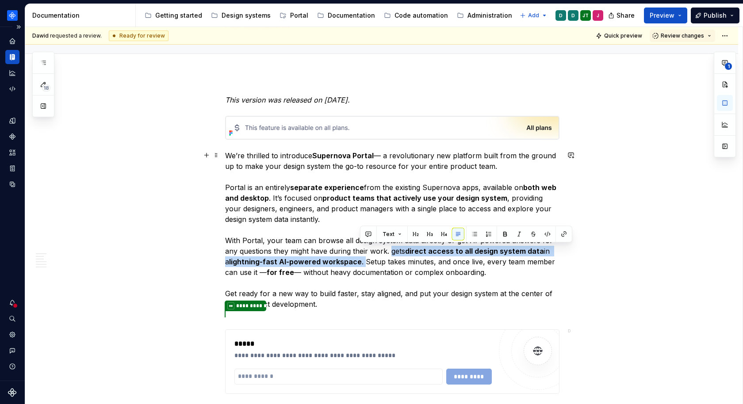
drag, startPoint x: 392, startPoint y: 251, endPoint x: 361, endPoint y: 260, distance: 32.9
click at [361, 260] on p "We’re thrilled to introduce Supernova Portal — a revolutionary new platform bui…" at bounding box center [392, 229] width 334 height 159
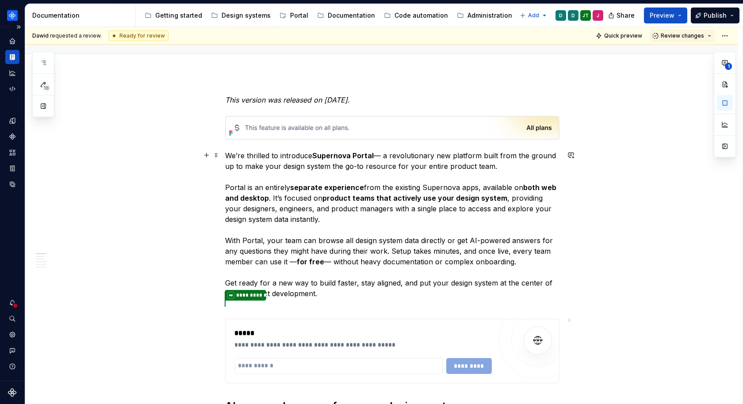
click at [389, 251] on p "We’re thrilled to introduce Supernova Portal — a revolutionary new platform bui…" at bounding box center [392, 224] width 334 height 149
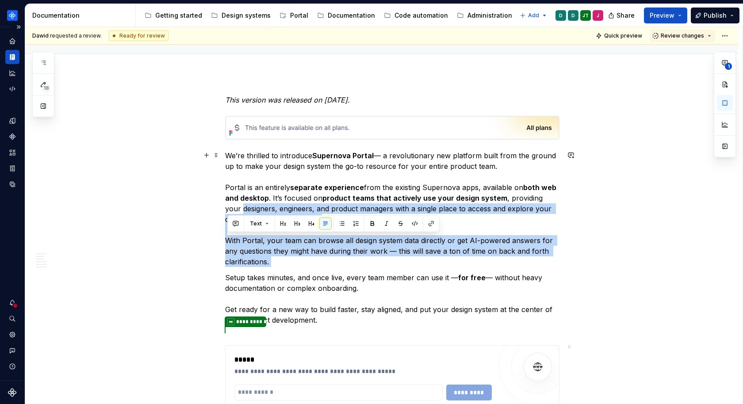
drag, startPoint x: 272, startPoint y: 270, endPoint x: 225, endPoint y: 211, distance: 76.1
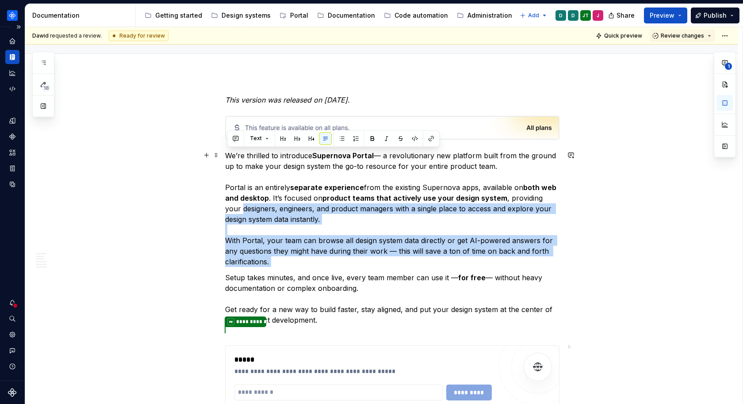
drag, startPoint x: 367, startPoint y: 286, endPoint x: 226, endPoint y: 157, distance: 190.6
copy div "We’re thrilled to introduce Supernova Portal — a revolutionary new platform bui…"
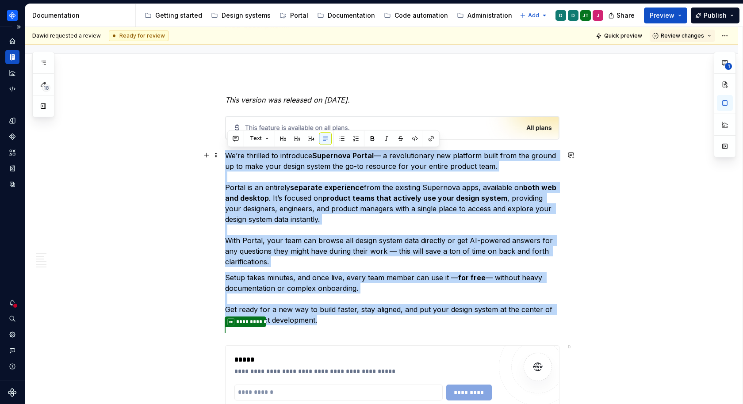
drag, startPoint x: 369, startPoint y: 321, endPoint x: 229, endPoint y: 156, distance: 216.1
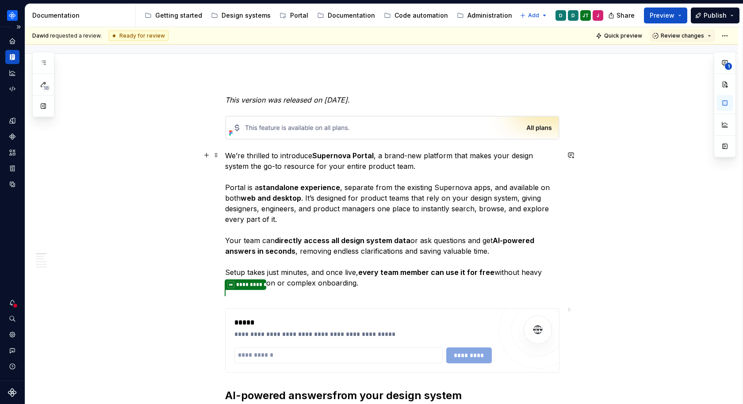
click at [359, 166] on p "We’re thrilled to introduce Supernova Portal , a brand-new platform that makes …" at bounding box center [392, 219] width 334 height 138
click at [426, 227] on p "We’re thrilled to introduce Supernova Portal , a brand-new platform that makes …" at bounding box center [392, 219] width 334 height 138
click at [305, 199] on p "We’re thrilled to introduce Supernova Portal , a brand-new platform that makes …" at bounding box center [392, 219] width 334 height 138
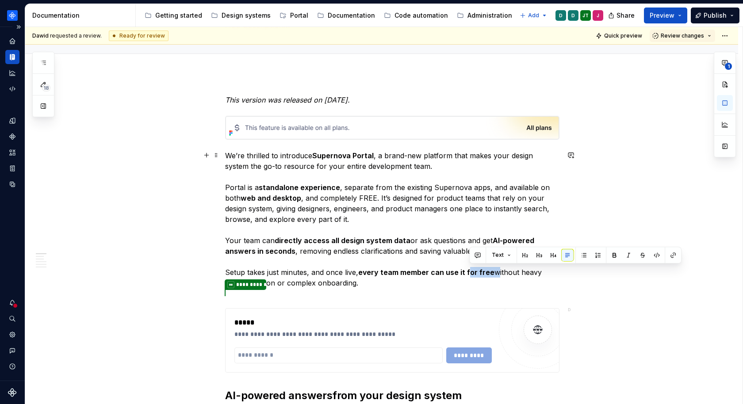
drag, startPoint x: 493, startPoint y: 272, endPoint x: 468, endPoint y: 271, distance: 24.8
click at [468, 271] on p "We’re thrilled to introduce Supernova Portal , a brand-new platform that makes …" at bounding box center [392, 219] width 334 height 138
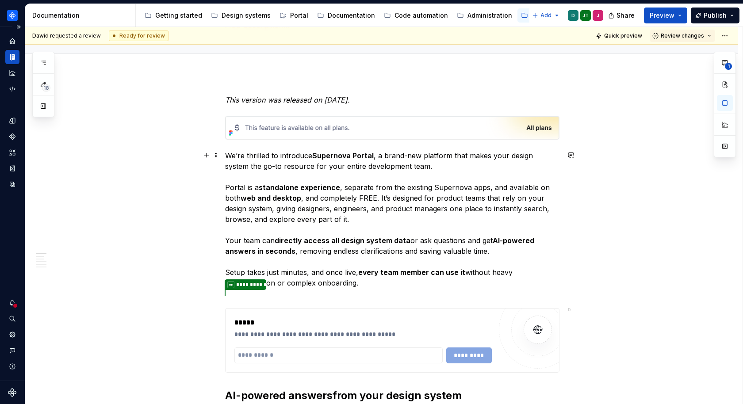
click at [411, 285] on p "We’re thrilled to introduce Supernova Portal , a brand-new platform that makes …" at bounding box center [392, 219] width 334 height 138
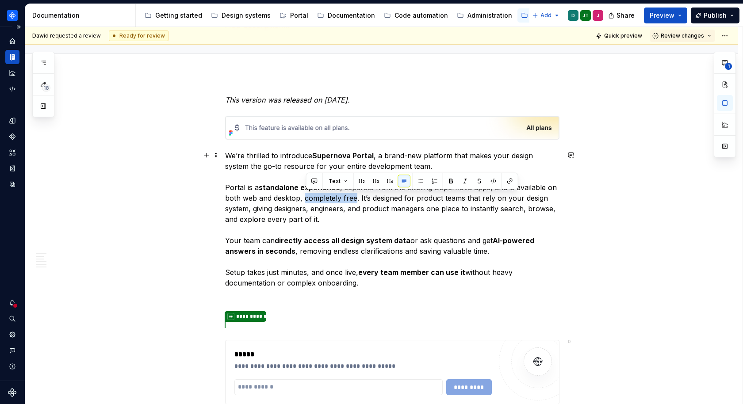
drag, startPoint x: 306, startPoint y: 196, endPoint x: 357, endPoint y: 196, distance: 51.3
click at [357, 196] on p "We’re thrilled to introduce Supernova Portal , a brand-new platform that makes …" at bounding box center [392, 219] width 334 height 138
click at [383, 223] on p "We’re thrilled to introduce Supernova Portal , a brand-new platform that makes …" at bounding box center [392, 219] width 334 height 138
drag, startPoint x: 362, startPoint y: 197, endPoint x: 302, endPoint y: 194, distance: 60.2
click at [302, 194] on p "We’re thrilled to introduce Supernova Portal , a brand-new platform that makes …" at bounding box center [392, 219] width 334 height 138
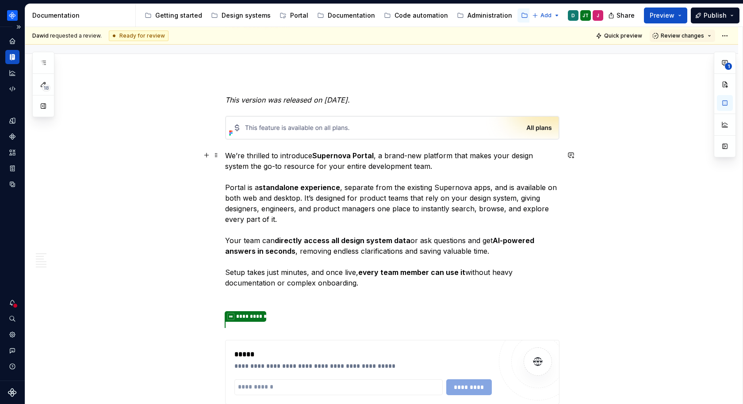
click at [260, 186] on p "We’re thrilled to introduce Supernova Portal , a brand-new platform that makes …" at bounding box center [392, 219] width 334 height 138
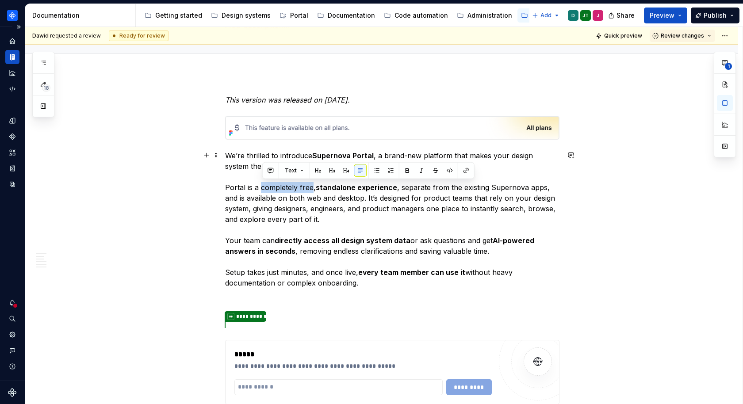
drag, startPoint x: 313, startPoint y: 187, endPoint x: 263, endPoint y: 187, distance: 50.4
click at [263, 187] on p "We’re thrilled to introduce Supernova Portal , a brand-new platform that makes …" at bounding box center [392, 219] width 334 height 138
click at [325, 207] on p "We’re thrilled to introduce Supernova Portal , a brand-new platform that makes …" at bounding box center [392, 219] width 334 height 138
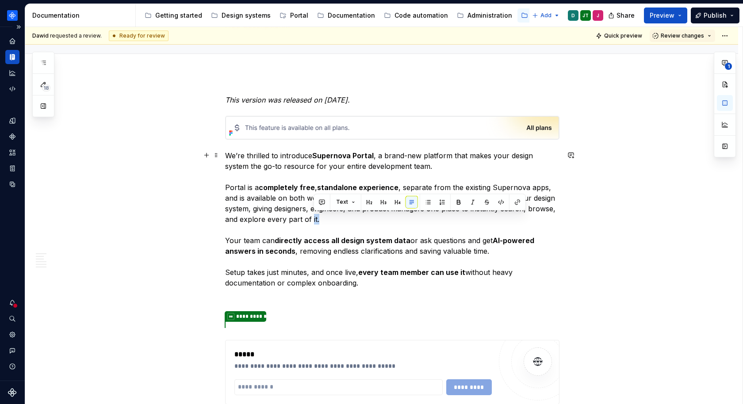
drag, startPoint x: 321, startPoint y: 221, endPoint x: 314, endPoint y: 221, distance: 7.5
click at [314, 221] on p "We’re thrilled to introduce Supernova Portal , a brand-new platform that makes …" at bounding box center [392, 219] width 334 height 138
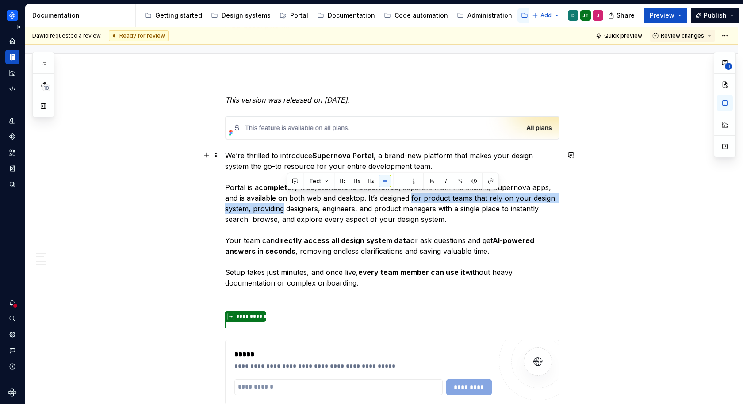
drag, startPoint x: 414, startPoint y: 197, endPoint x: 286, endPoint y: 207, distance: 128.2
click at [286, 207] on p "We’re thrilled to introduce Supernova Portal , a brand-new platform that makes …" at bounding box center [392, 219] width 334 height 138
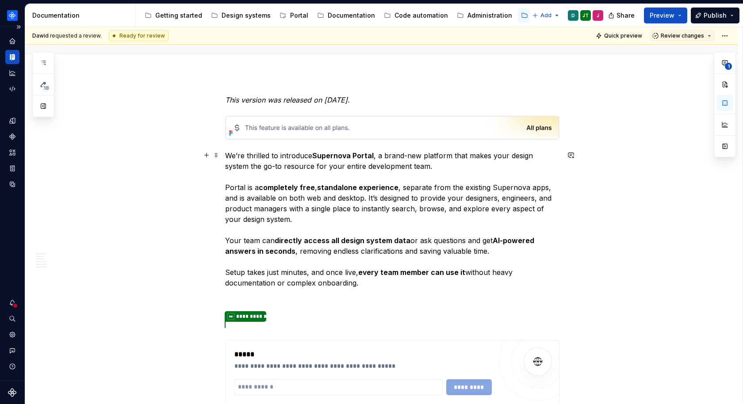
click at [416, 216] on p "We’re thrilled to introduce Supernova Portal , a brand-new platform that makes …" at bounding box center [392, 219] width 334 height 138
click at [519, 253] on p "We’re thrilled to introduce Supernova Portal , a brand-new platform that makes …" at bounding box center [392, 219] width 334 height 138
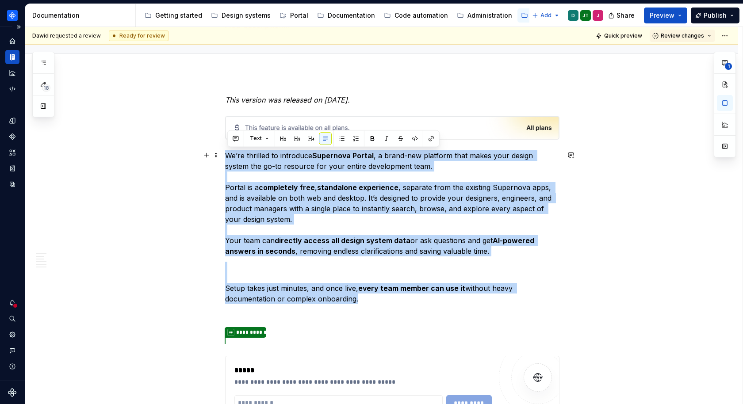
drag, startPoint x: 368, startPoint y: 300, endPoint x: 225, endPoint y: 157, distance: 202.3
copy div "We’re thrilled to introduce Supernova Portal , a brand-new platform that makes …"
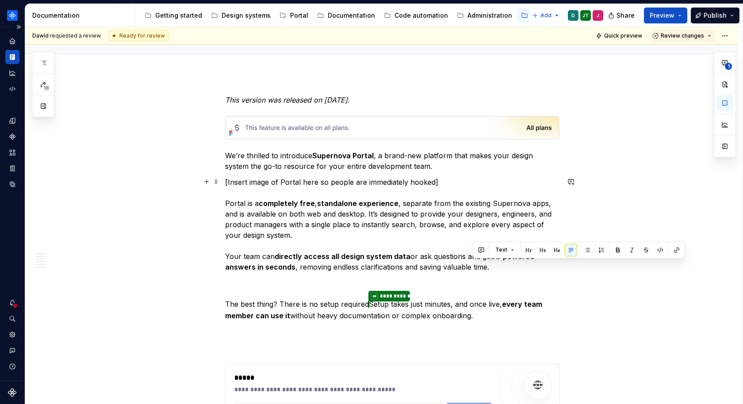
click at [347, 265] on p "[Insert image of Portal here so people are immediately hooked] Portal is a comp…" at bounding box center [392, 224] width 334 height 95
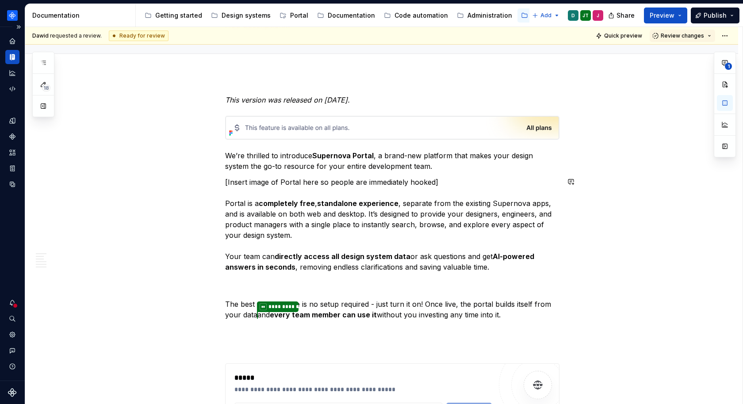
click at [523, 267] on p "[Insert image of Portal here so people are immediately hooked] Portal is a comp…" at bounding box center [392, 224] width 334 height 95
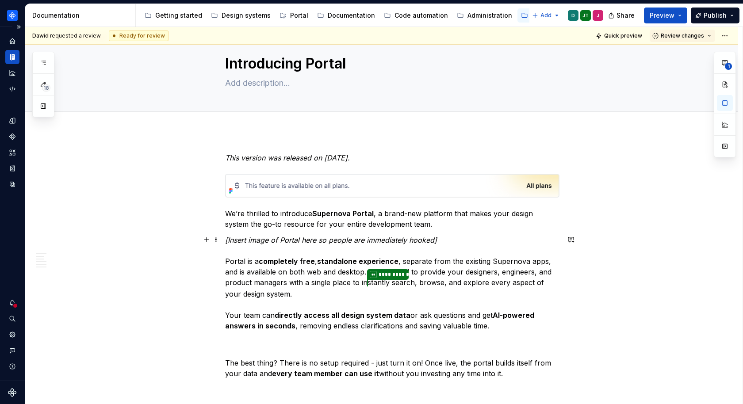
scroll to position [27, 0]
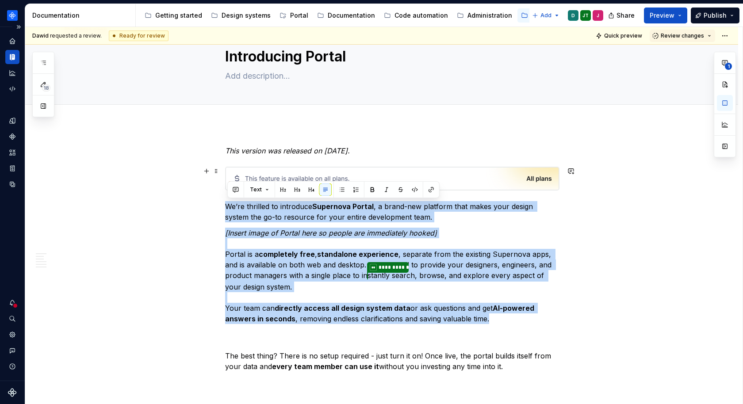
drag, startPoint x: 508, startPoint y: 322, endPoint x: 206, endPoint y: 192, distance: 328.6
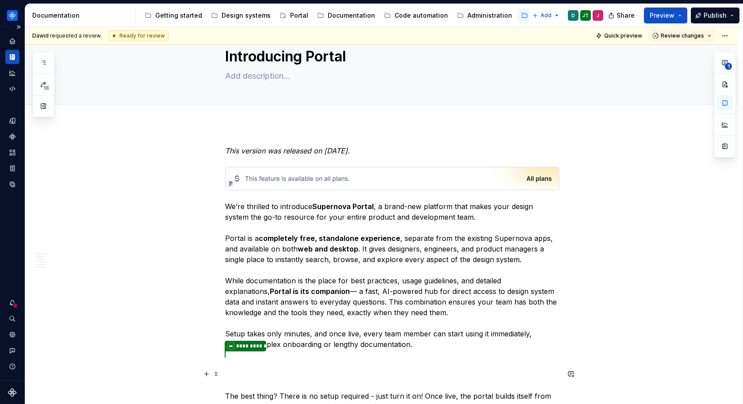
click at [382, 363] on p "The best thing? There is no setup required - just turn it on! Once live, the po…" at bounding box center [392, 391] width 334 height 42
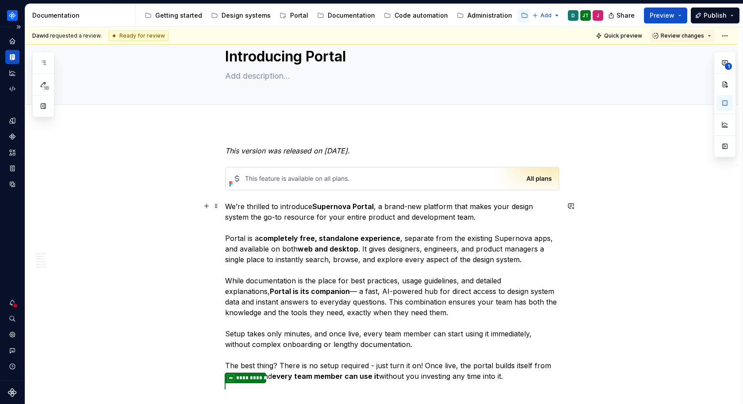
click at [541, 358] on p "We’re thrilled to introduce Supernova Portal , a brand-new platform that makes …" at bounding box center [392, 291] width 334 height 180
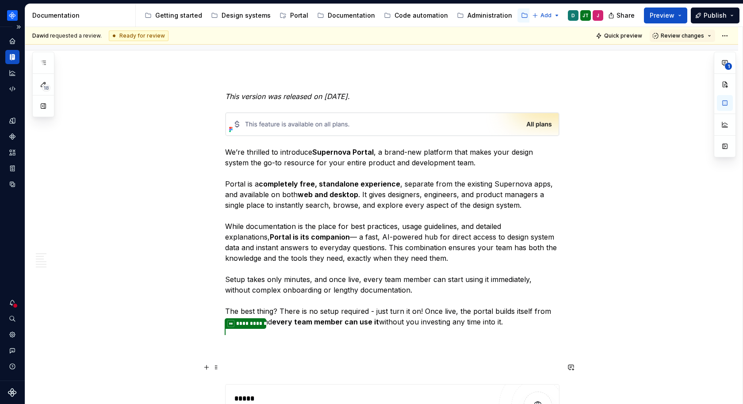
scroll to position [87, 0]
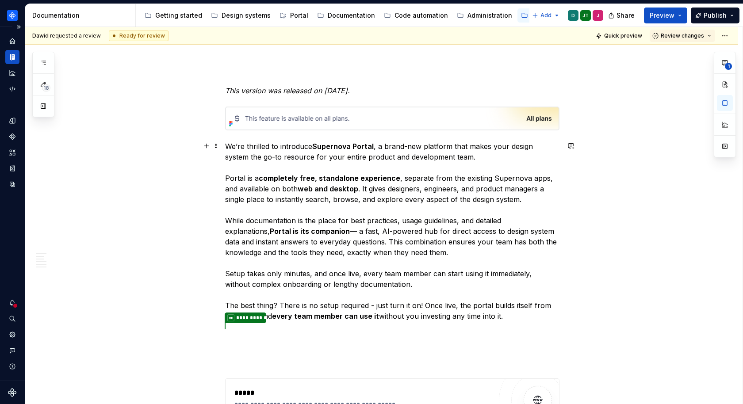
click at [452, 156] on p "We’re thrilled to introduce Supernova Portal , a brand-new platform that makes …" at bounding box center [392, 231] width 334 height 180
type textarea "*"
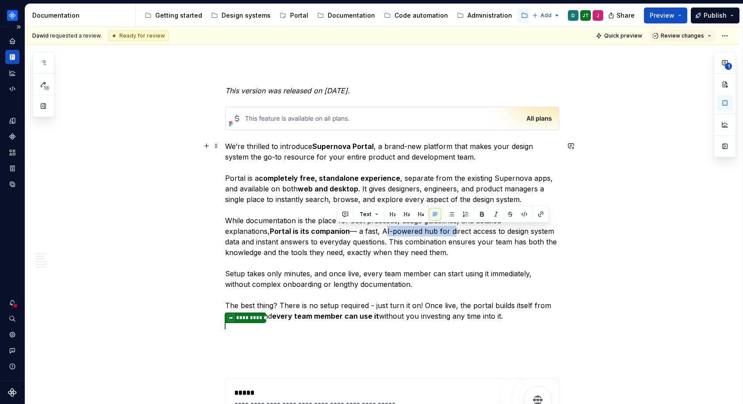
drag, startPoint x: 406, startPoint y: 231, endPoint x: 339, endPoint y: 231, distance: 66.8
click at [339, 231] on p "We’re thrilled to introduce Supernova Portal , a brand-new platform that makes …" at bounding box center [392, 231] width 334 height 180
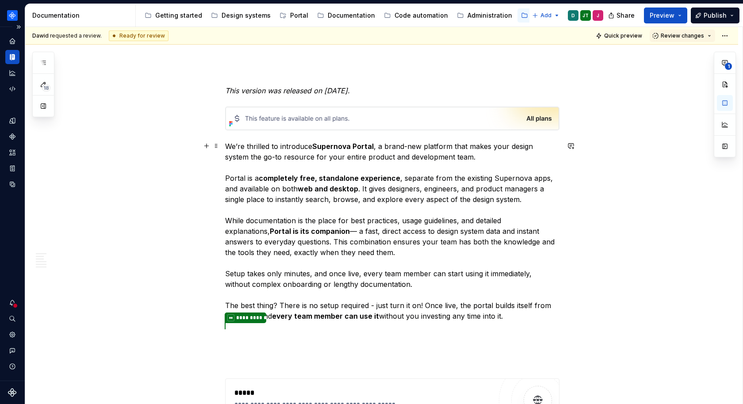
click at [501, 230] on p "We’re thrilled to introduce Supernova Portal , a brand-new platform that makes …" at bounding box center [392, 231] width 334 height 180
click at [437, 249] on p "We’re thrilled to introduce Supernova Portal , a brand-new platform that makes …" at bounding box center [392, 231] width 334 height 180
click at [403, 316] on p "We’re thrilled to introduce Supernova Portal , a brand-new platform that makes …" at bounding box center [392, 231] width 334 height 180
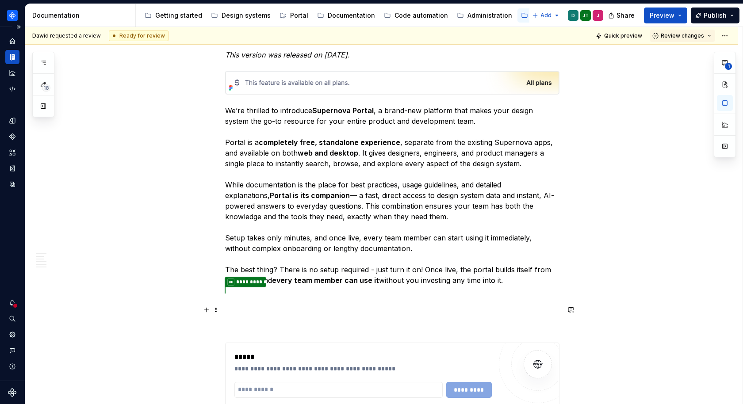
scroll to position [127, 0]
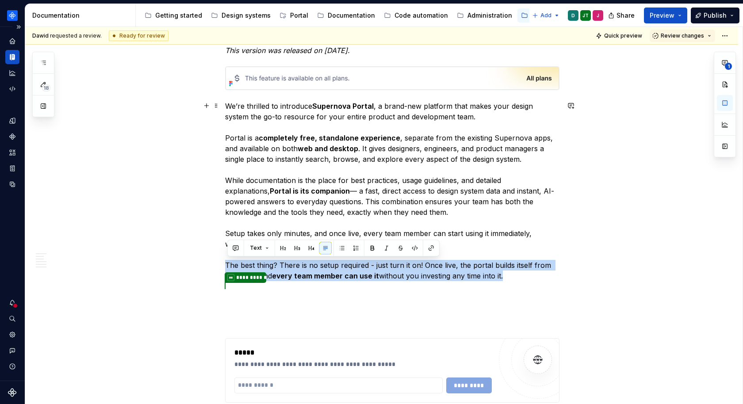
drag, startPoint x: 512, startPoint y: 272, endPoint x: 200, endPoint y: 261, distance: 312.8
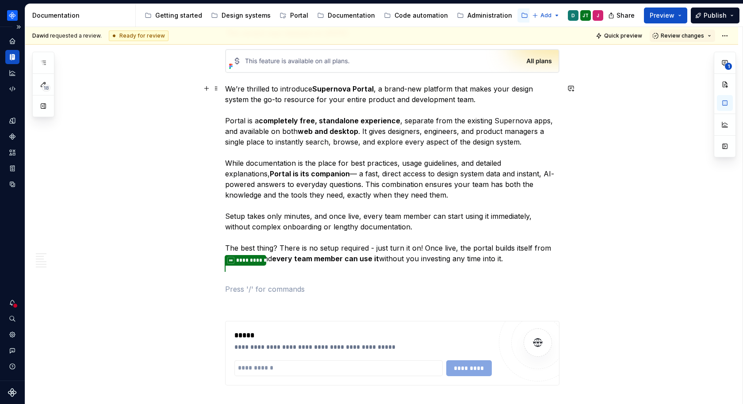
scroll to position [153, 0]
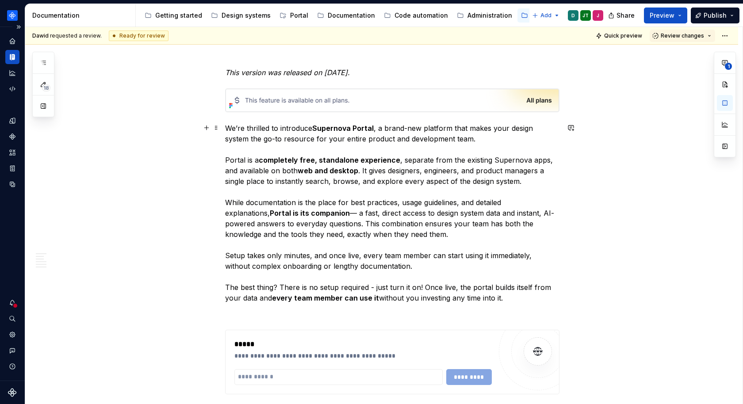
scroll to position [96, 0]
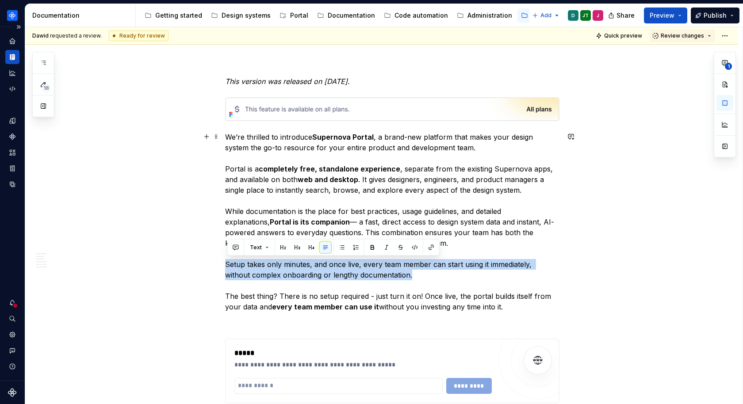
drag, startPoint x: 409, startPoint y: 277, endPoint x: 223, endPoint y: 264, distance: 187.0
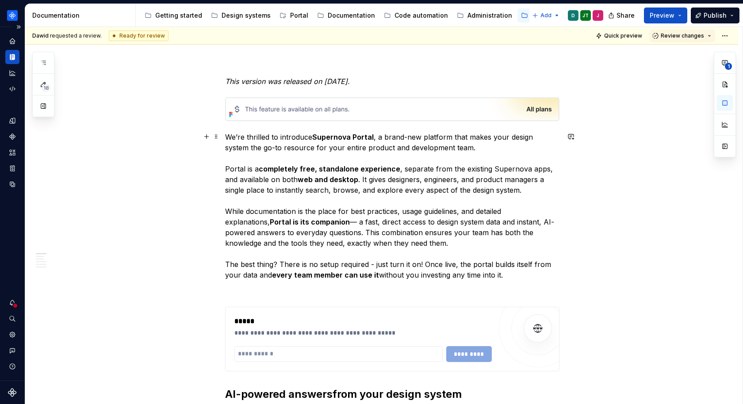
click at [387, 264] on p "We’re thrilled to introduce Supernova Portal , a brand-new platform that makes …" at bounding box center [392, 206] width 334 height 149
click at [409, 286] on p at bounding box center [392, 291] width 334 height 11
click at [493, 262] on p "We’re thrilled to introduce Supernova Portal , a brand-new platform that makes …" at bounding box center [392, 206] width 334 height 149
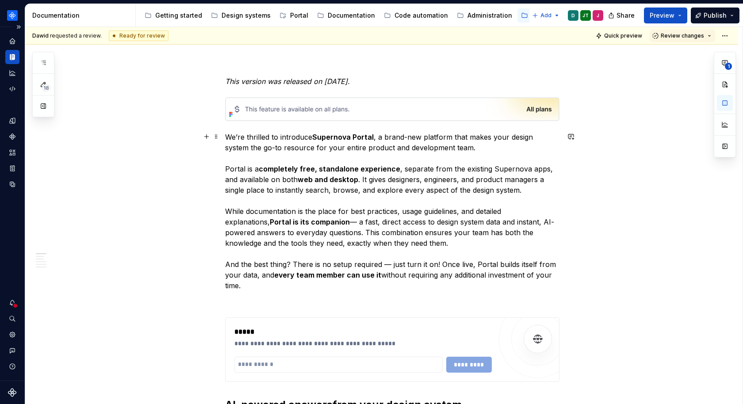
click at [535, 280] on p "We’re thrilled to introduce Supernova Portal , a brand-new platform that makes …" at bounding box center [392, 211] width 334 height 159
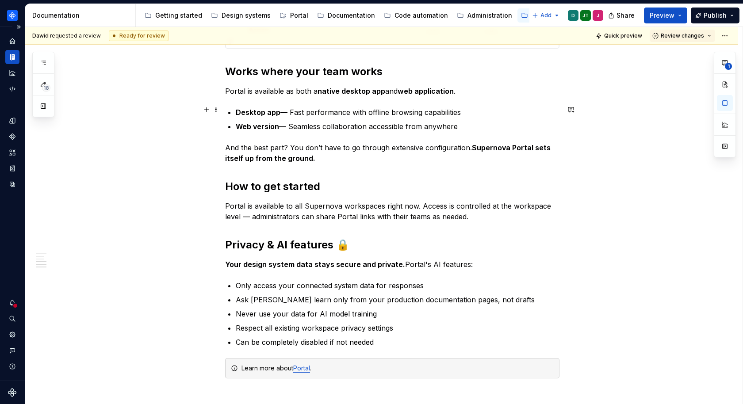
scroll to position [1478, 0]
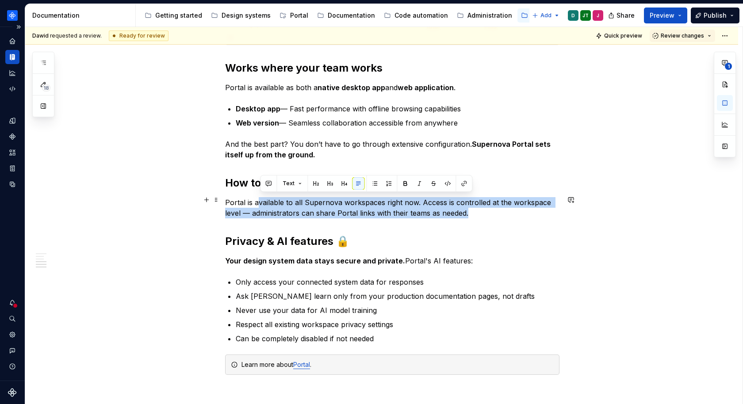
drag, startPoint x: 477, startPoint y: 212, endPoint x: 259, endPoint y: 197, distance: 218.1
click at [259, 197] on p "Portal is available to all Supernova workspaces right now. Access is controlled…" at bounding box center [392, 207] width 334 height 21
click at [353, 208] on p "Portal is available to all Supernova workspaces right now. Access is controlled…" at bounding box center [392, 207] width 334 height 21
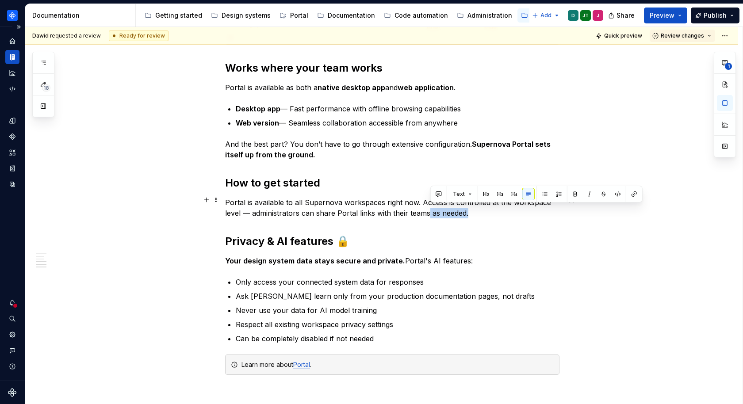
drag, startPoint x: 486, startPoint y: 215, endPoint x: 431, endPoint y: 214, distance: 55.7
click at [431, 214] on p "Portal is available to all Supernova workspaces right now. Access is controlled…" at bounding box center [392, 207] width 334 height 21
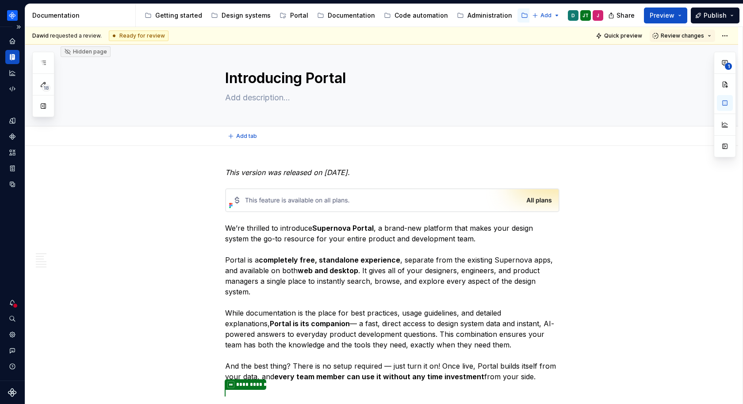
scroll to position [0, 0]
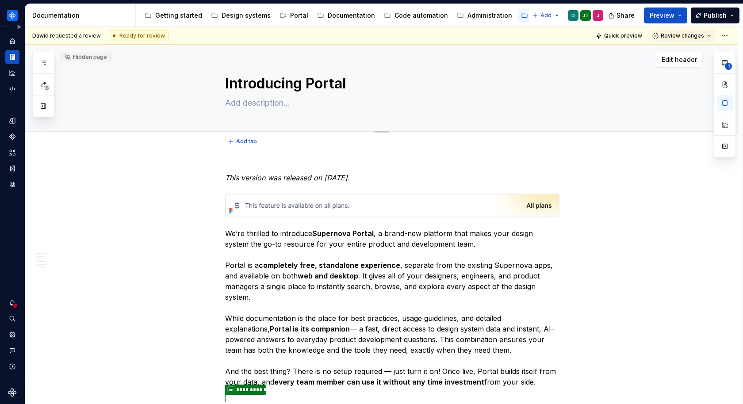
click at [313, 85] on textarea "Introducing Portal" at bounding box center [390, 83] width 334 height 21
click at [309, 85] on textarea "Introducing Portal" at bounding box center [390, 83] width 334 height 21
type textarea "*"
type textarea "Introducing SPortal"
type textarea "*"
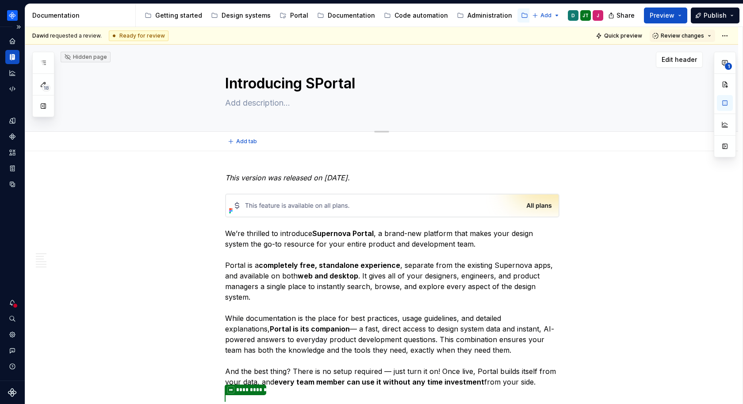
type textarea "Introducing SuPortal"
type textarea "*"
type textarea "Introducing SupPortal"
type textarea "*"
type textarea "Introducing SupePortal"
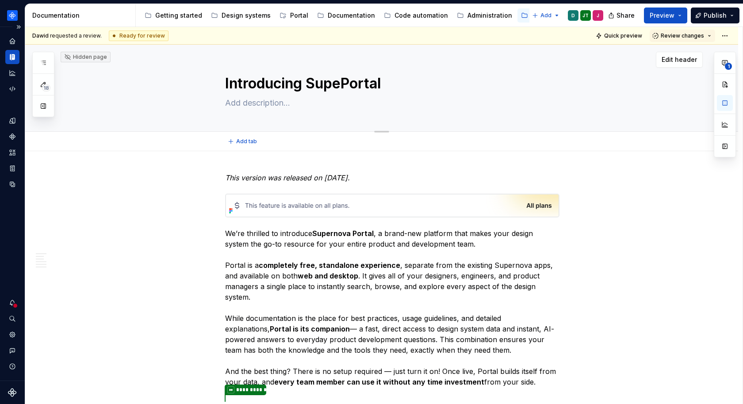
type textarea "*"
type textarea "Introducing SupernPortal"
type textarea "*"
type textarea "Introducing SupernoPortal"
type textarea "*"
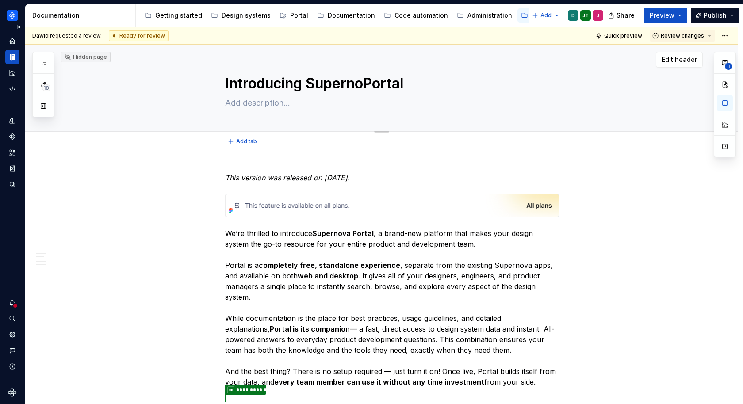
type textarea "Introducing SupernovPortal"
type textarea "*"
type textarea "Introducing SupernovaPortal"
type textarea "*"
type textarea "Introducing Supernova Portal"
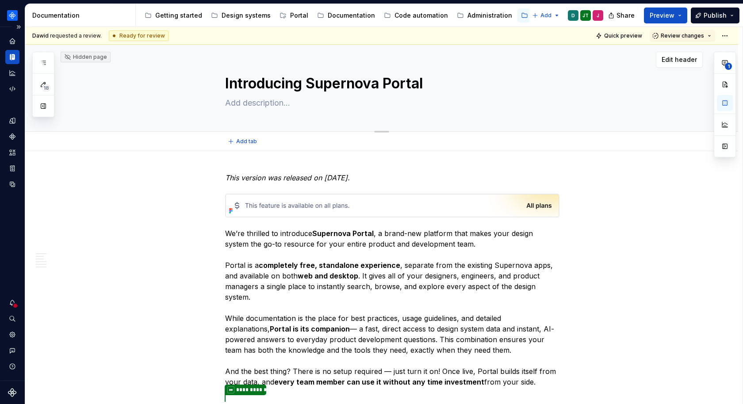
drag, startPoint x: 432, startPoint y: 84, endPoint x: 309, endPoint y: 84, distance: 123.4
click at [309, 84] on textarea "Introducing Supernova Portal" at bounding box center [390, 83] width 334 height 21
type textarea "*"
type textarea "Introducing Supernova Portal"
click at [297, 99] on textarea at bounding box center [390, 103] width 334 height 14
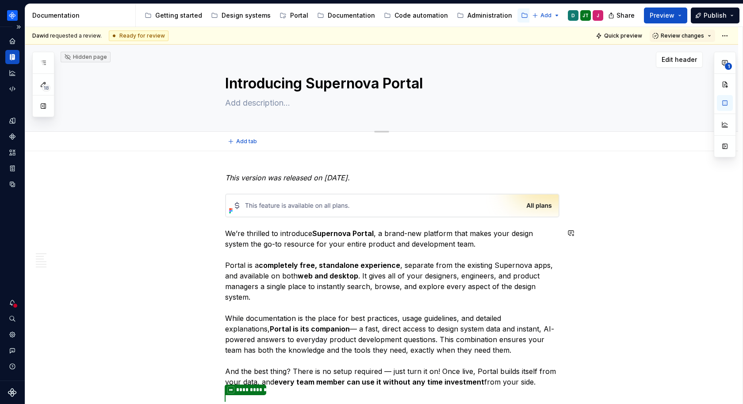
click at [250, 108] on textarea at bounding box center [390, 103] width 334 height 14
paste textarea "Direct access to design system data plus AI-powered answers, built for designer…"
type textarea "*"
type textarea "Direct access to design system data plus AI-powered answers, built for designer…"
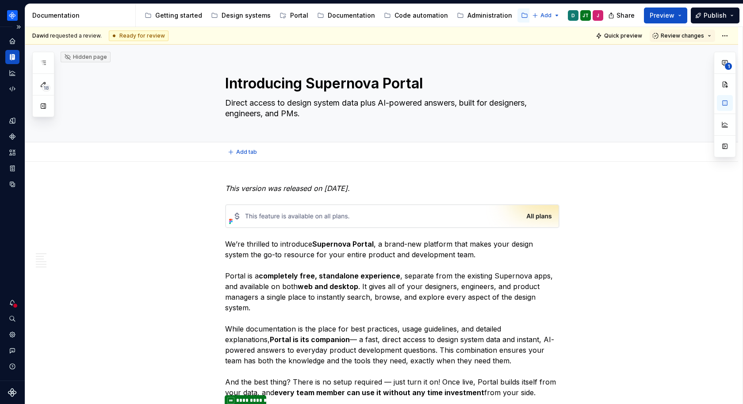
type textarea "*"
type textarea "Direct access to design system data plus AI-powered answers, built for designer…"
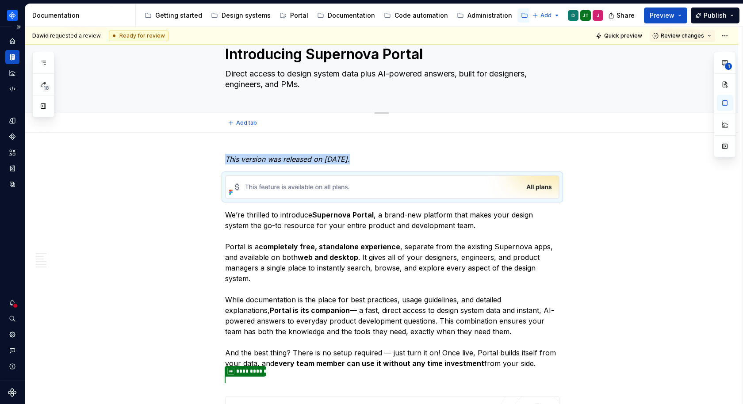
scroll to position [37, 0]
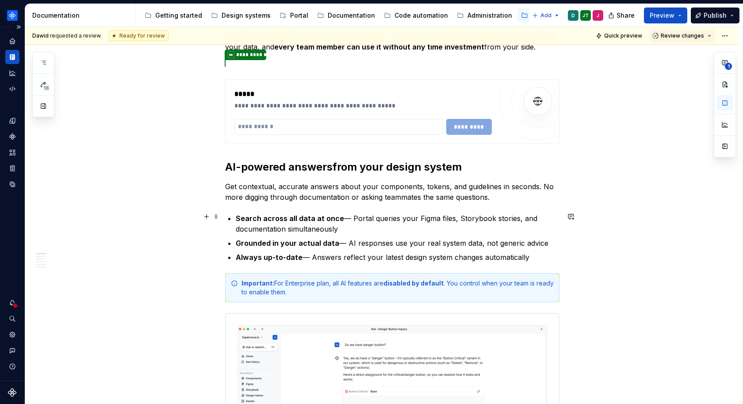
scroll to position [397, 0]
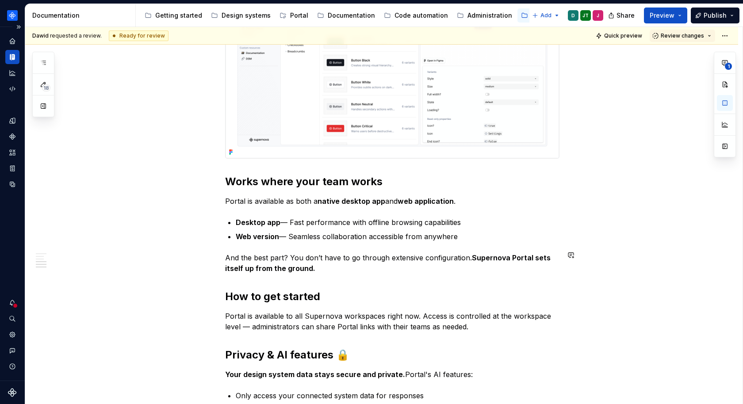
scroll to position [1384, 0]
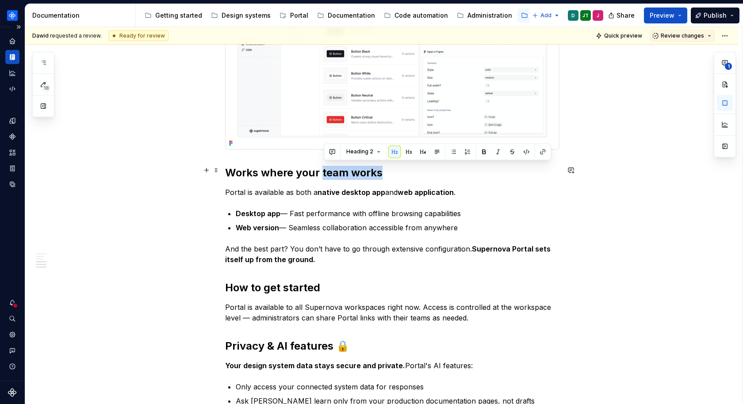
drag, startPoint x: 386, startPoint y: 172, endPoint x: 325, endPoint y: 170, distance: 61.9
click at [325, 170] on h2 "Works where your team works" at bounding box center [392, 173] width 334 height 14
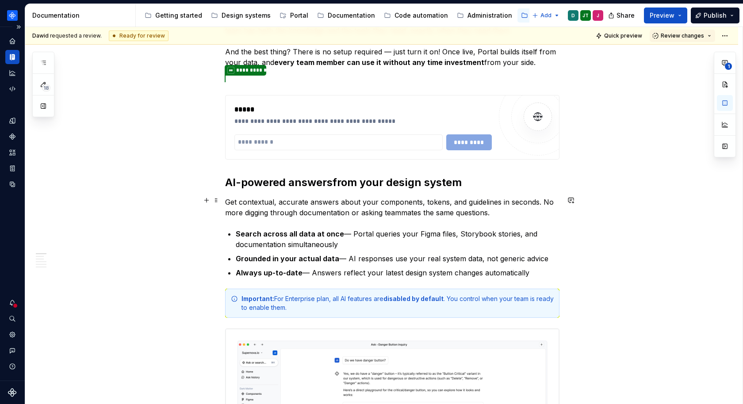
scroll to position [0, 0]
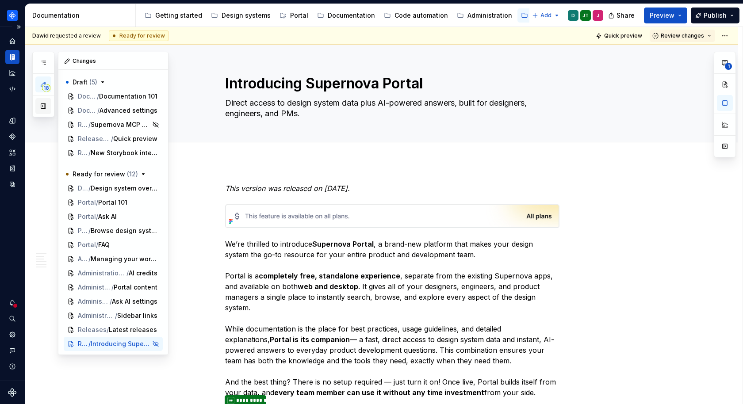
click at [42, 111] on button "button" at bounding box center [43, 106] width 16 height 16
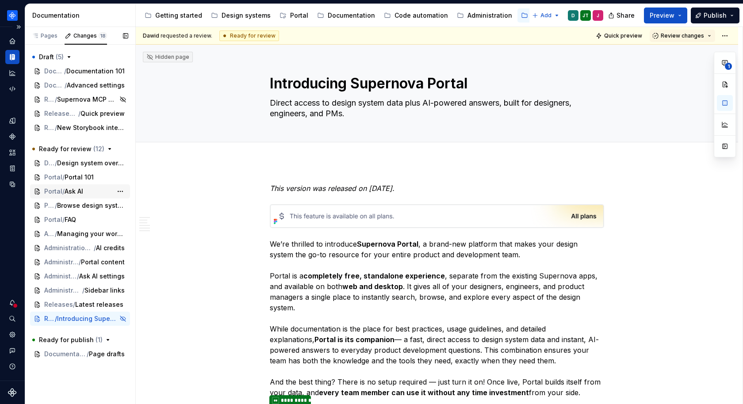
click at [92, 190] on div "Portal / Ask AI" at bounding box center [79, 191] width 70 height 9
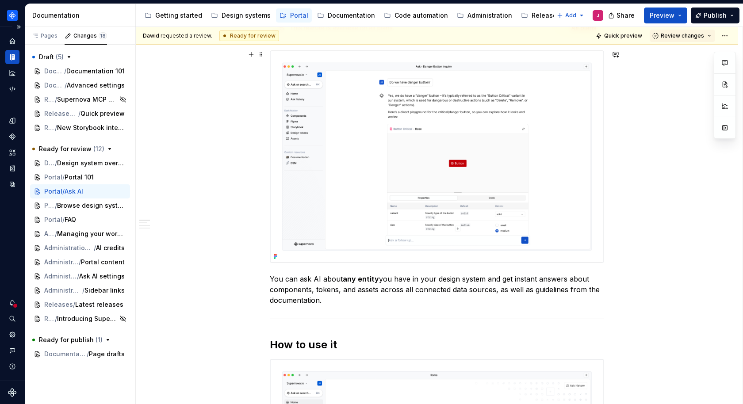
scroll to position [105, 0]
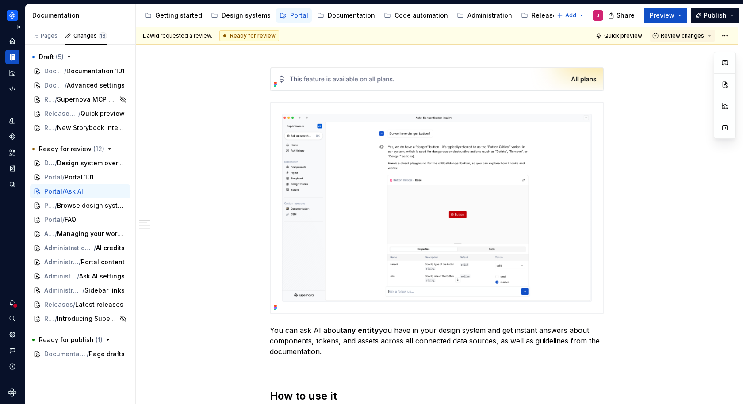
click at [336, 23] on div "Getting started Design systems Portal Documentation Code automation Administrat…" at bounding box center [346, 16] width 411 height 18
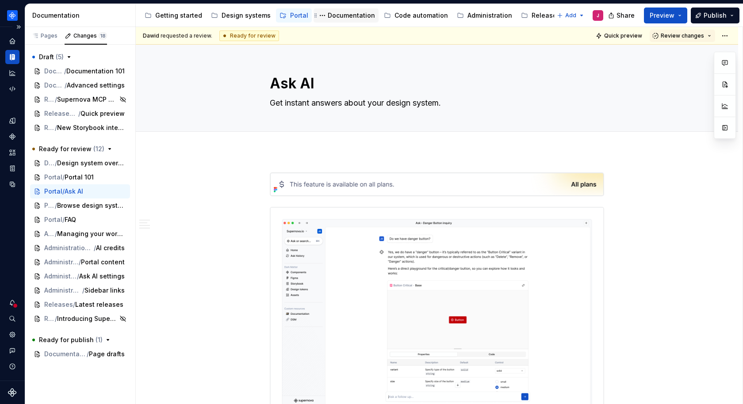
click at [357, 20] on div "Documentation" at bounding box center [346, 15] width 58 height 11
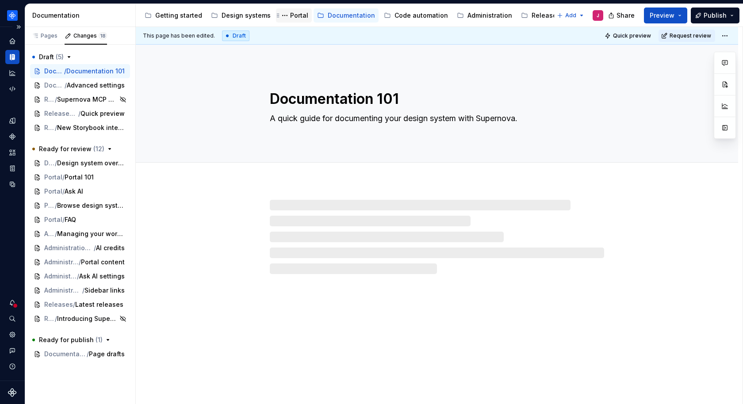
click at [296, 15] on div "Portal" at bounding box center [299, 15] width 18 height 9
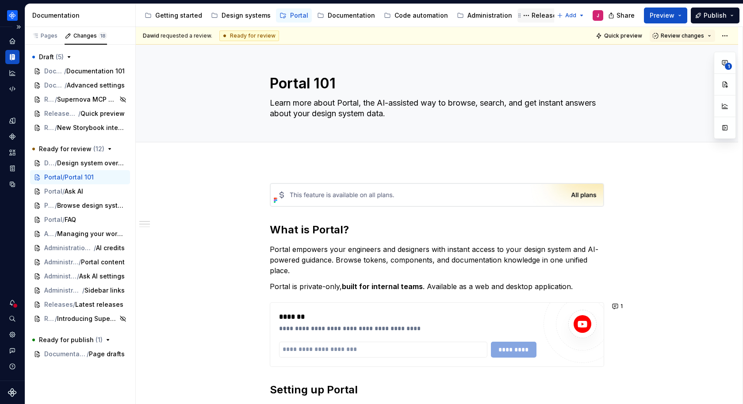
click at [531, 14] on div "Releases" at bounding box center [545, 15] width 29 height 9
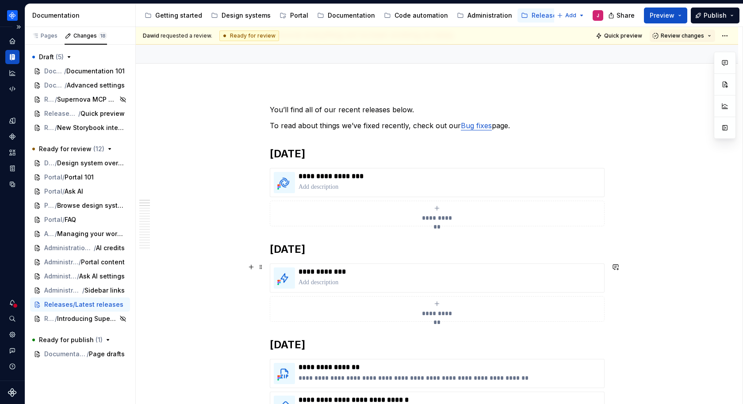
scroll to position [69, 0]
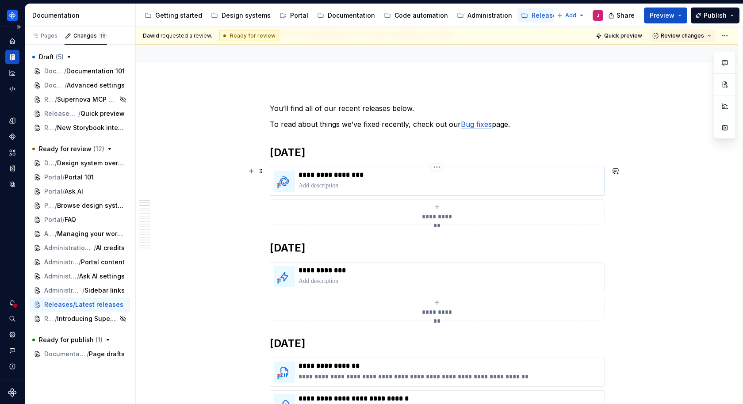
click at [340, 172] on p "**********" at bounding box center [449, 175] width 302 height 9
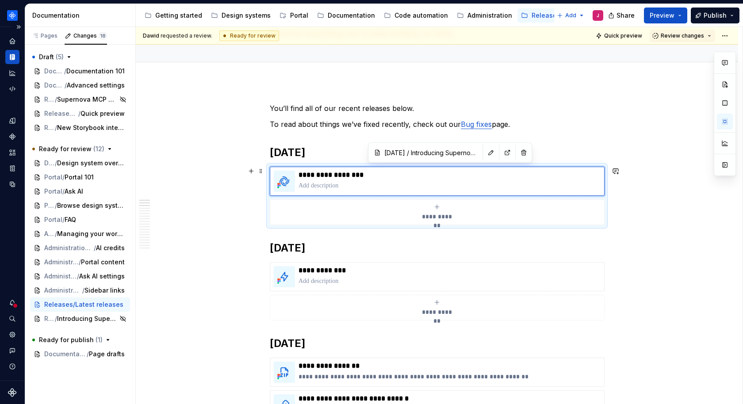
type textarea "*"
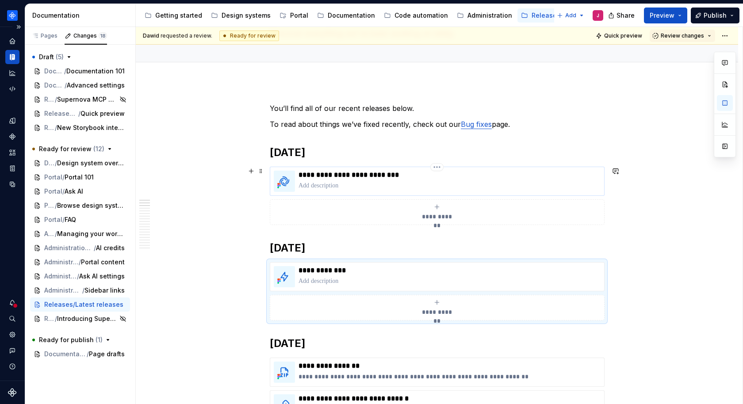
click at [377, 176] on p "**********" at bounding box center [449, 175] width 302 height 9
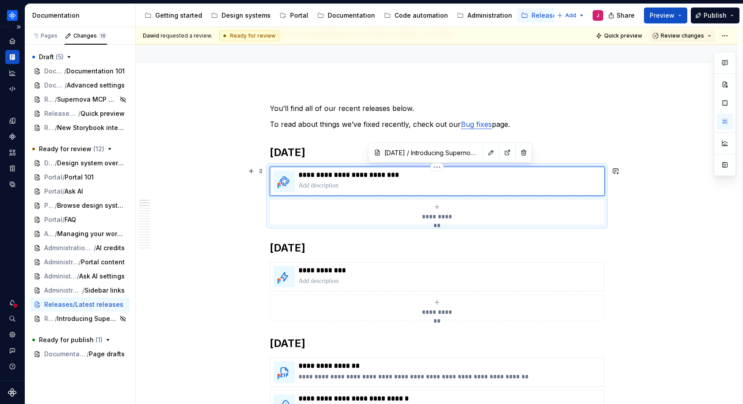
click at [416, 187] on p at bounding box center [449, 185] width 302 height 9
click at [501, 152] on button "button" at bounding box center [507, 152] width 12 height 12
click at [351, 184] on p at bounding box center [449, 185] width 302 height 9
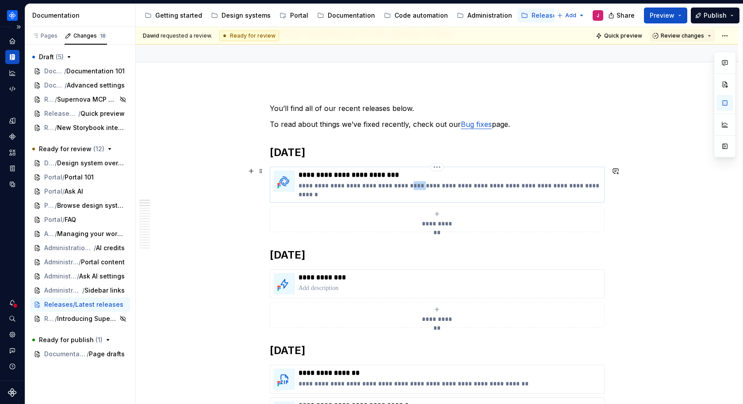
drag, startPoint x: 420, startPoint y: 184, endPoint x: 407, endPoint y: 184, distance: 12.4
click at [407, 184] on p "**********" at bounding box center [449, 190] width 302 height 18
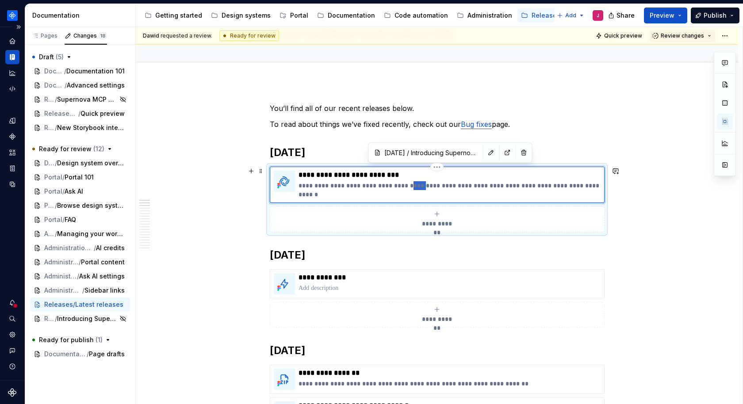
type textarea "*"
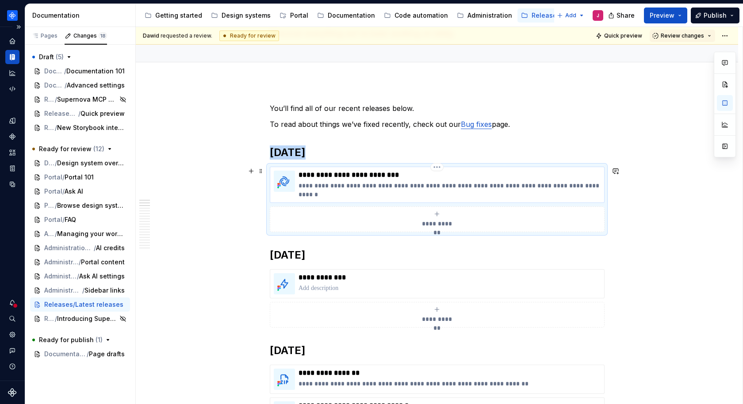
click at [491, 194] on p "**********" at bounding box center [449, 190] width 302 height 18
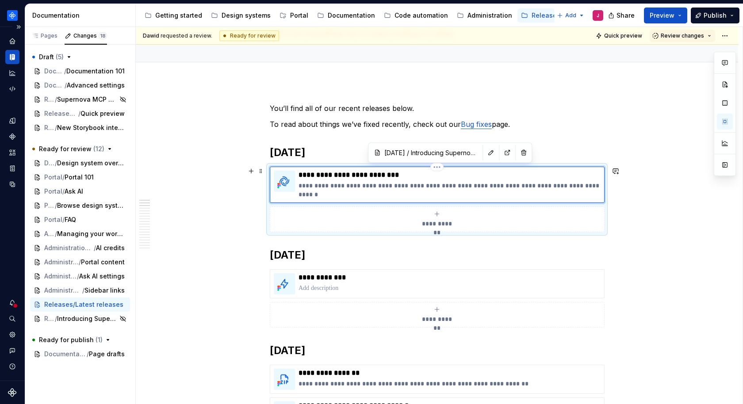
click at [302, 184] on p "**********" at bounding box center [449, 190] width 302 height 18
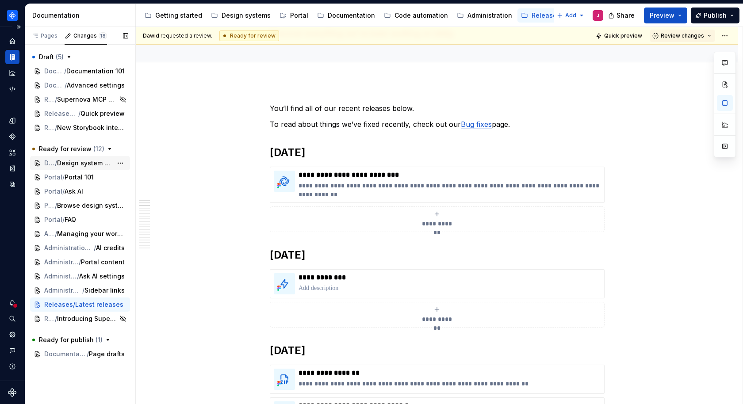
click at [103, 160] on span "Design system overview" at bounding box center [84, 163] width 55 height 9
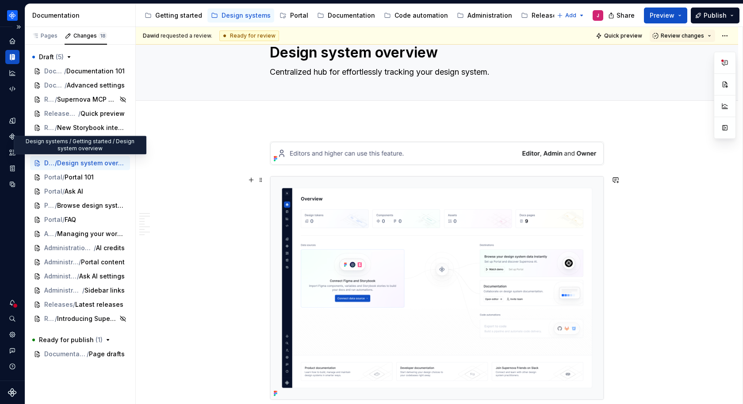
scroll to position [38, 0]
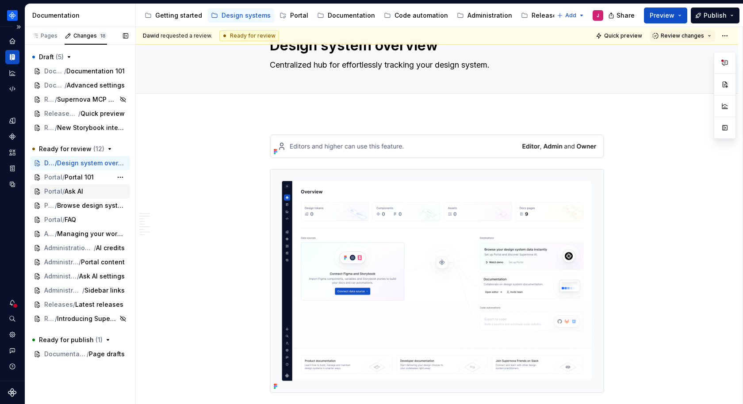
click at [79, 179] on span "Portal 101" at bounding box center [79, 177] width 29 height 9
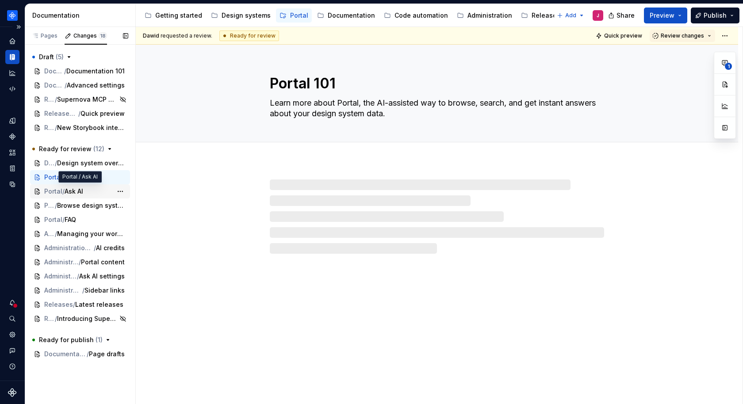
type textarea "*"
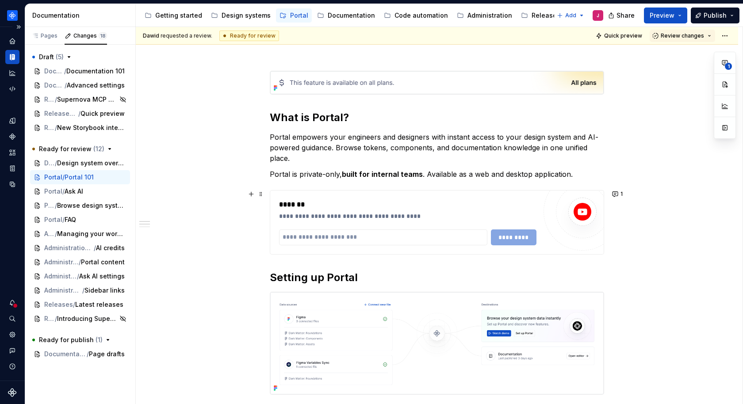
scroll to position [117, 0]
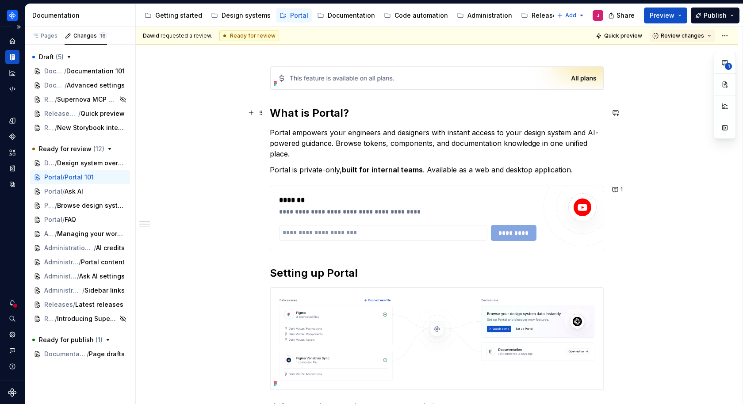
click at [315, 116] on h2 "What is Portal?" at bounding box center [437, 113] width 334 height 14
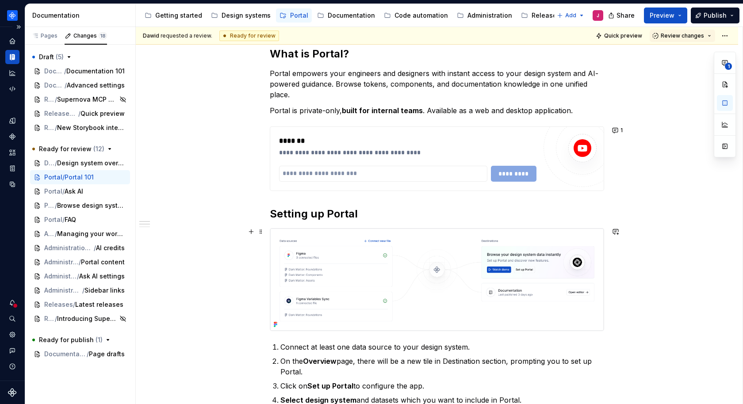
scroll to position [177, 0]
click at [615, 132] on button "1" at bounding box center [617, 129] width 17 height 12
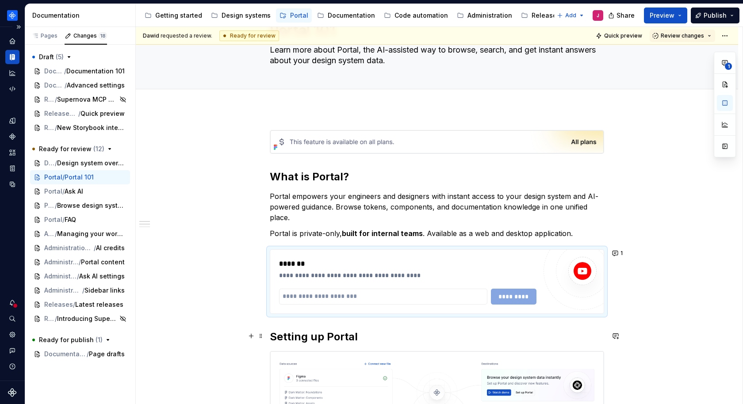
scroll to position [0, 0]
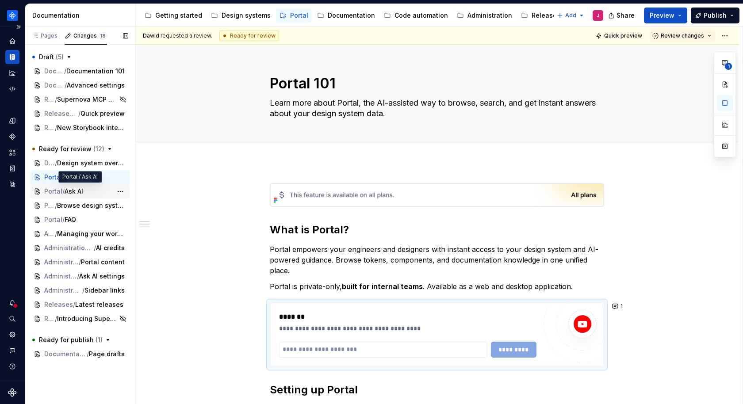
click at [86, 193] on div "Portal / Ask AI" at bounding box center [79, 191] width 70 height 9
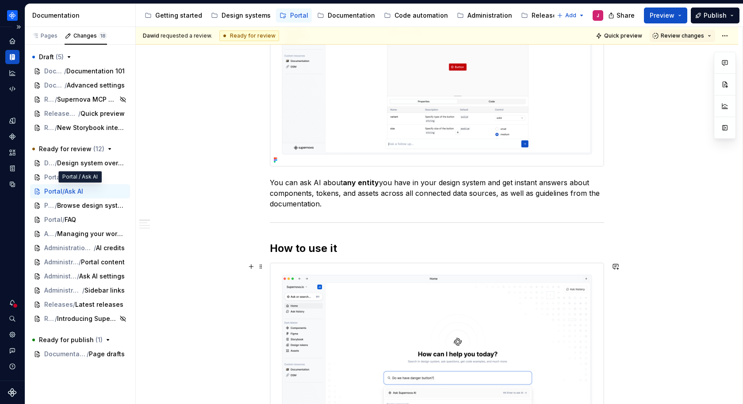
scroll to position [305, 0]
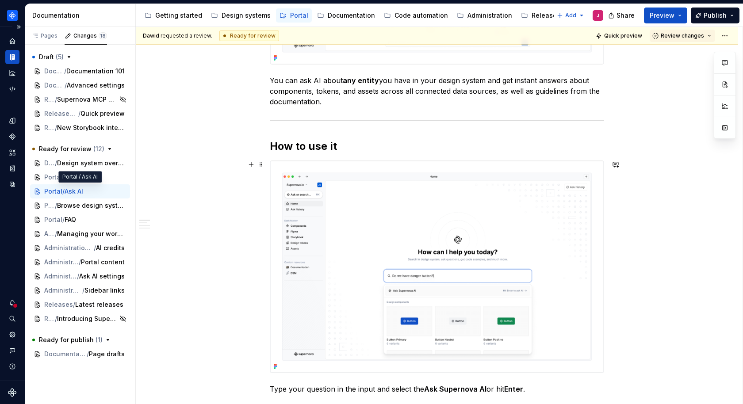
type textarea "*"
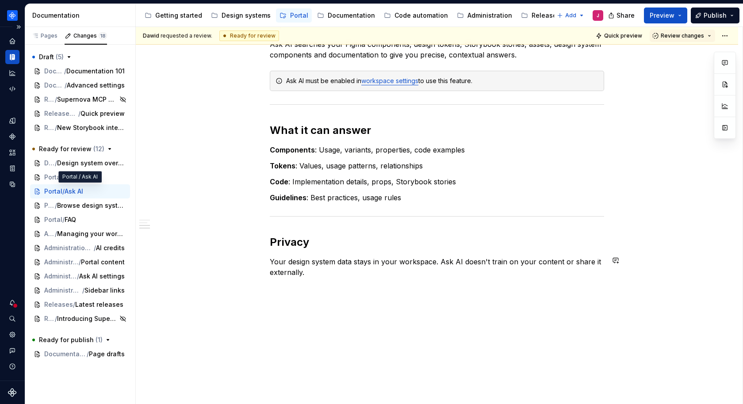
scroll to position [912, 0]
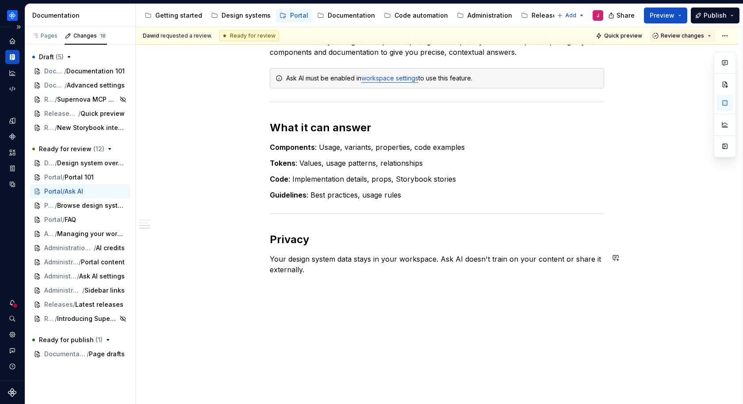
click at [272, 257] on p "Your design system data stays in your workspace. Ask AI doesn't train on your c…" at bounding box center [437, 264] width 334 height 21
click at [454, 257] on p "Your design system data stays in your workspace. Ask AI doesn't train on your c…" at bounding box center [442, 264] width 324 height 21
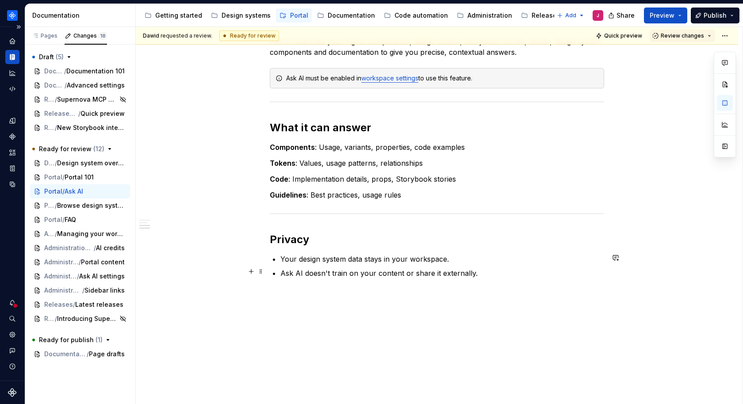
click at [478, 271] on p "Ask AI doesn't train on your content or share it externally." at bounding box center [442, 273] width 324 height 11
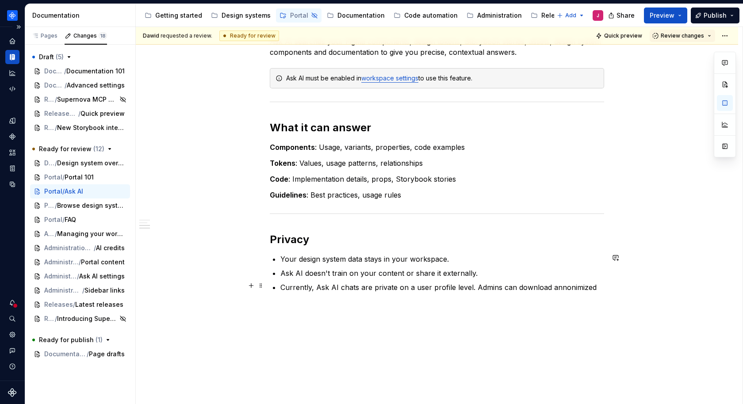
click at [563, 286] on p "Currently, Ask AI chats are private on a user profile level. Admins can downloa…" at bounding box center [442, 287] width 324 height 11
click at [589, 284] on p "Currently, Ask AI chats are private on a user profile level. Admins can downloa…" at bounding box center [442, 287] width 324 height 11
click at [568, 285] on p "Currently, Ask AI chats are private on a user profile level. Admins can downloa…" at bounding box center [442, 287] width 324 height 11
click at [604, 284] on p "Currently, Ask AI chats are private on a user profile level. Admins can downloa…" at bounding box center [442, 287] width 324 height 11
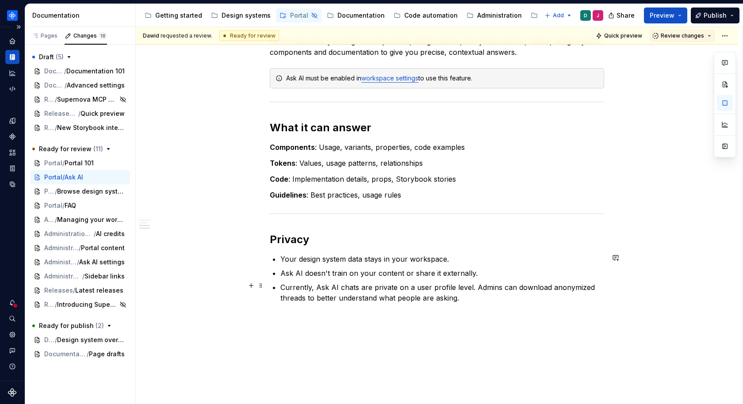
click at [500, 296] on p "Currently, Ask AI chats are private on a user profile level. Admins can downloa…" at bounding box center [442, 292] width 324 height 21
click at [512, 296] on p "Currently, Ask AI chats are private on a user profile level. Admins can downloa…" at bounding box center [442, 292] width 324 height 21
click at [438, 284] on p "Currently, Ask AI chats are private on a user profile level. Admins can downloa…" at bounding box center [442, 292] width 324 height 21
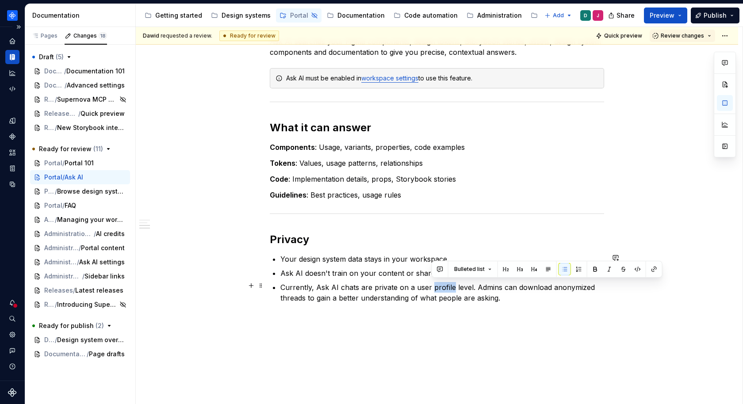
click at [438, 284] on p "Currently, Ask AI chats are private on a user profile level. Admins can downloa…" at bounding box center [442, 292] width 324 height 21
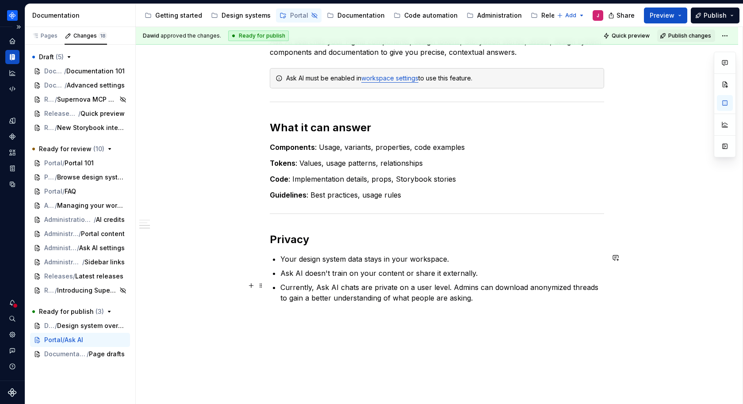
click at [487, 301] on p "Currently, Ask AI chats are private on a user level. Admins can download anonym…" at bounding box center [442, 292] width 324 height 21
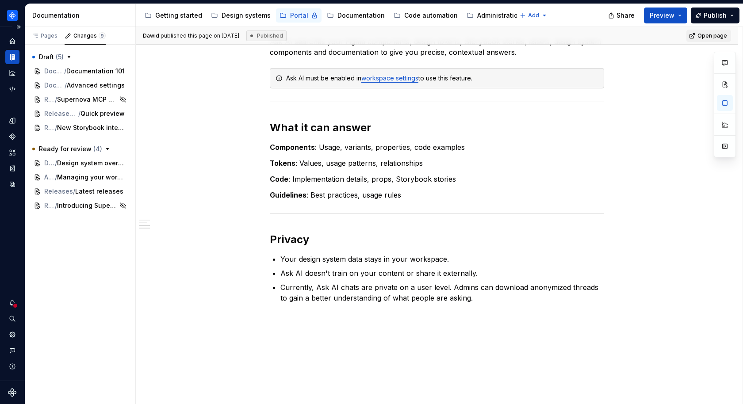
type textarea "*"
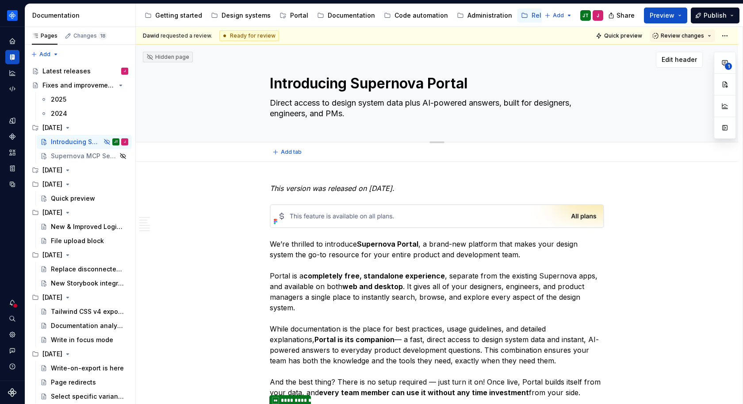
drag, startPoint x: 356, startPoint y: 113, endPoint x: 364, endPoint y: 114, distance: 8.1
click at [364, 114] on textarea "Direct access to design system data plus AI-powered answers, built for designer…" at bounding box center [435, 108] width 334 height 25
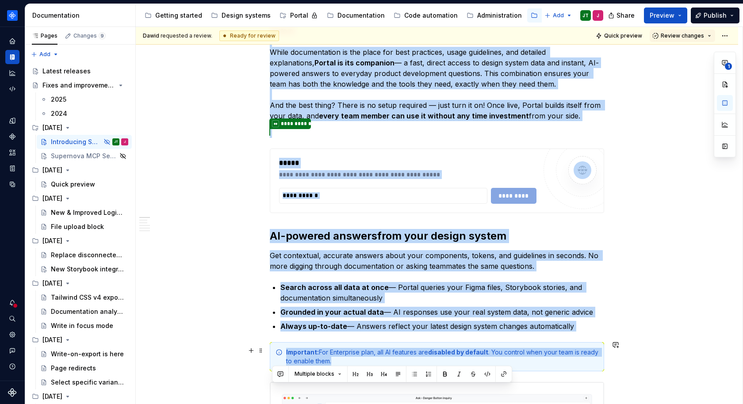
scroll to position [281, 0]
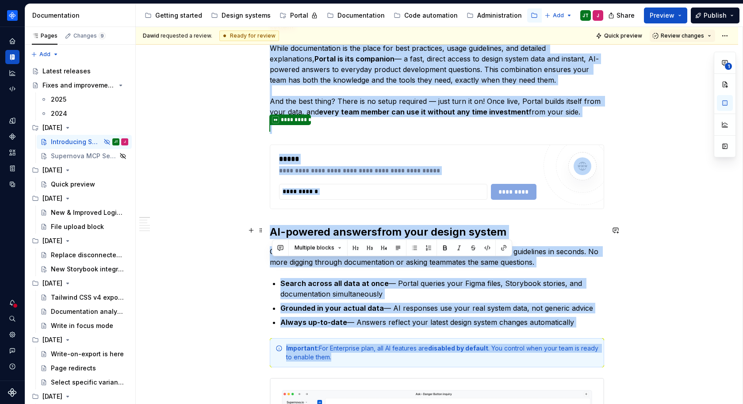
drag, startPoint x: 272, startPoint y: 218, endPoint x: 578, endPoint y: 232, distance: 305.8
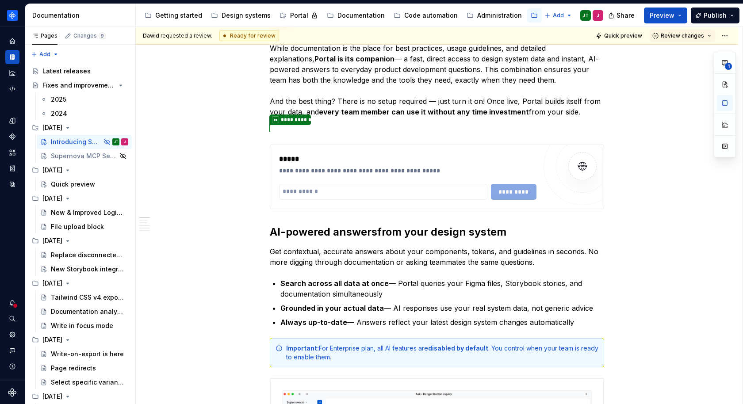
click at [556, 84] on p "We’re thrilled to introduce Supernova Portal , a brand-new platform that makes …" at bounding box center [437, 37] width 334 height 159
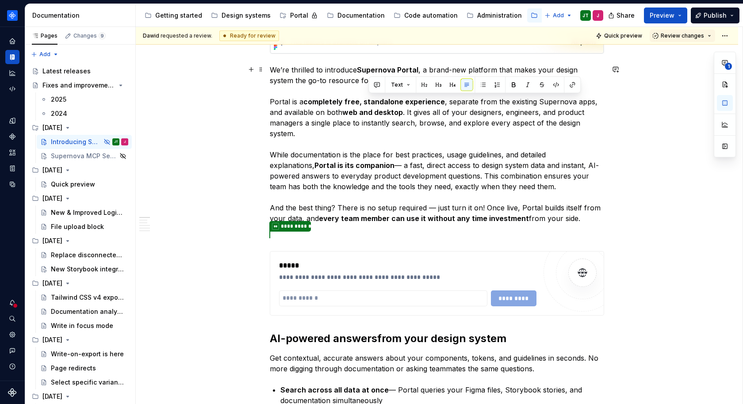
scroll to position [0, 0]
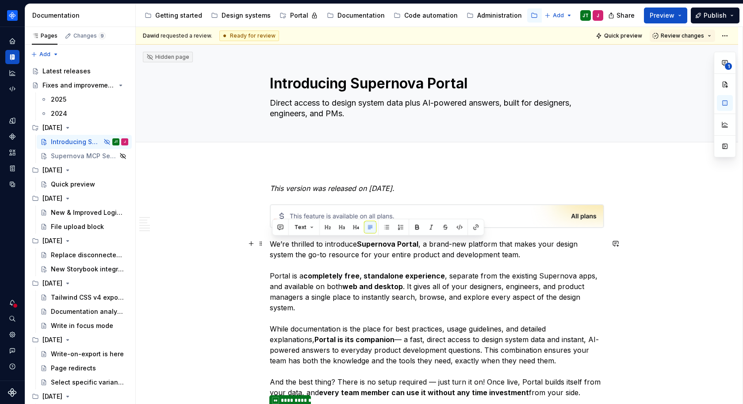
drag, startPoint x: 579, startPoint y: 218, endPoint x: 271, endPoint y: 245, distance: 309.0
copy p "We’re thrilled to introduce Supernova Portal , a brand-new platform that makes …"
click at [339, 310] on p "We’re thrilled to introduce Supernova Portal , a brand-new platform that makes …" at bounding box center [437, 318] width 334 height 159
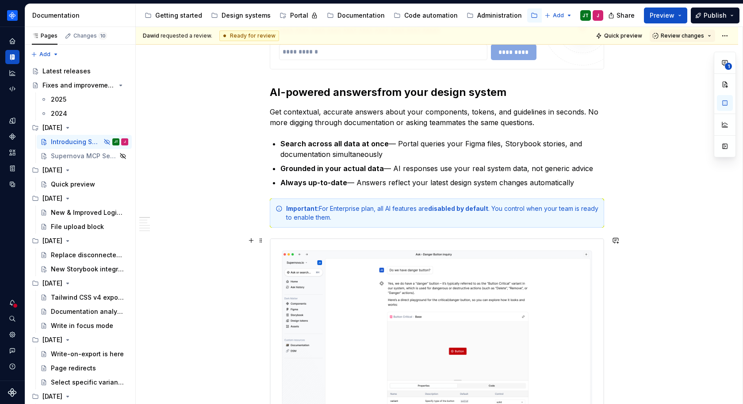
scroll to position [412, 0]
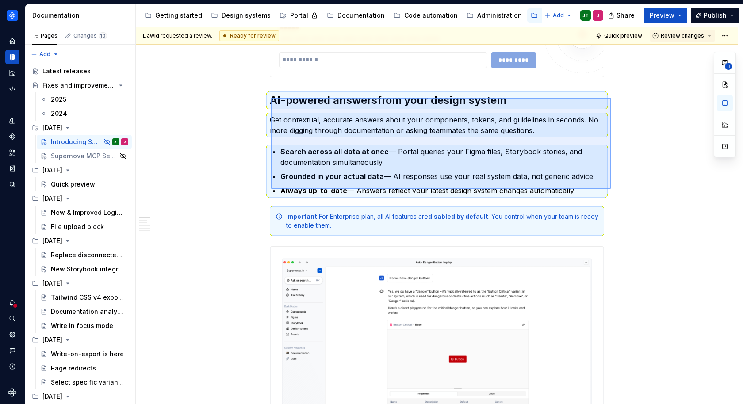
drag, startPoint x: 271, startPoint y: 98, endPoint x: 610, endPoint y: 188, distance: 350.9
click at [610, 188] on div "Dawid requested a review. Ready for review Quick preview Review changes Hidden …" at bounding box center [439, 216] width 607 height 378
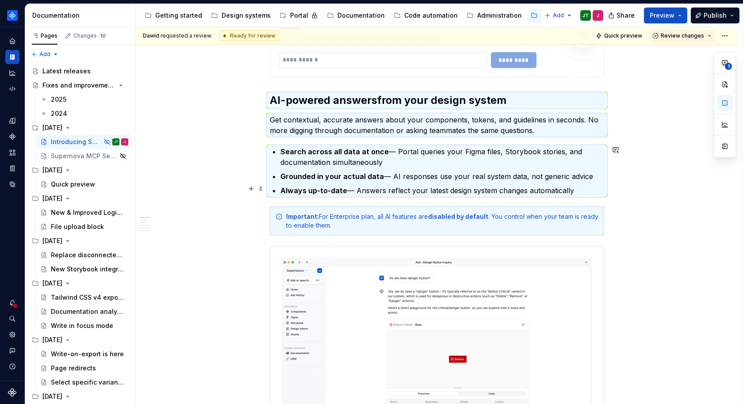
click at [598, 186] on p "Always up-to-date — Answers reflect your latest design system changes automatic…" at bounding box center [442, 190] width 324 height 11
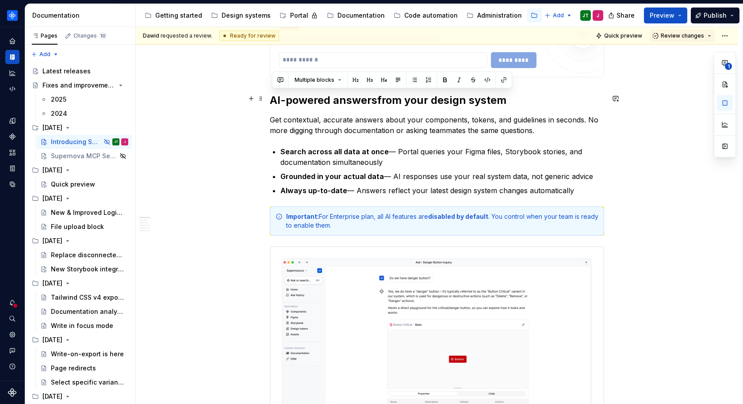
drag, startPoint x: 598, startPoint y: 188, endPoint x: 272, endPoint y: 96, distance: 338.3
copy div "AI-powered answers from your design system Get contextual, accurate answers abo…"
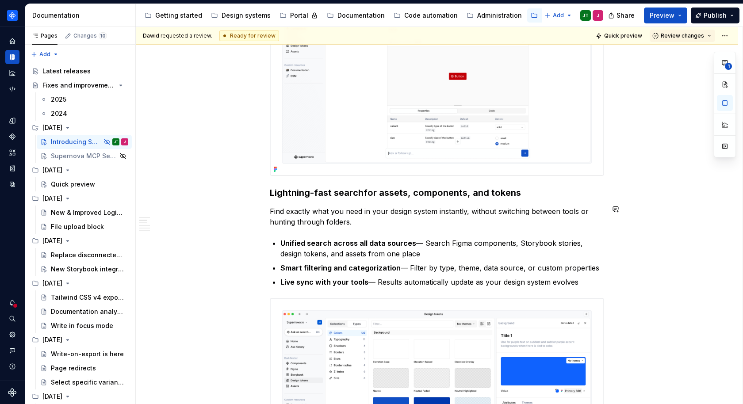
scroll to position [708, 0]
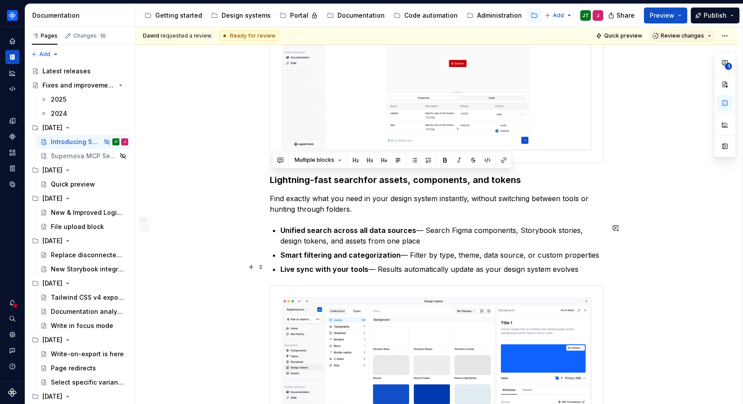
drag, startPoint x: 274, startPoint y: 178, endPoint x: 597, endPoint y: 266, distance: 334.9
click at [597, 266] on div "**********" at bounding box center [437, 326] width 334 height 1702
copy div "Lightning-fast search for assets, components, and tokens Find exactly what you …"
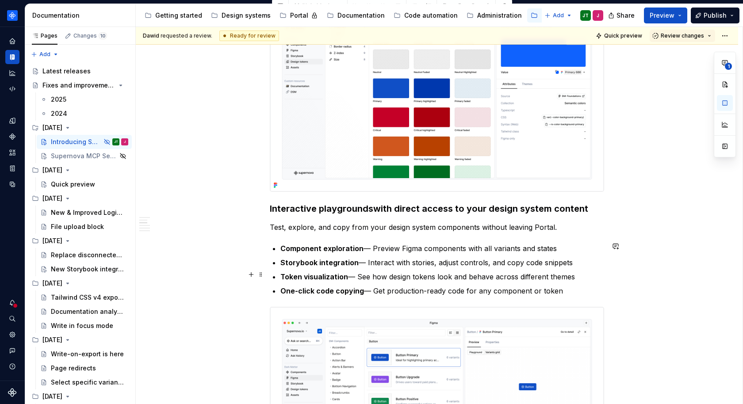
scroll to position [1040, 0]
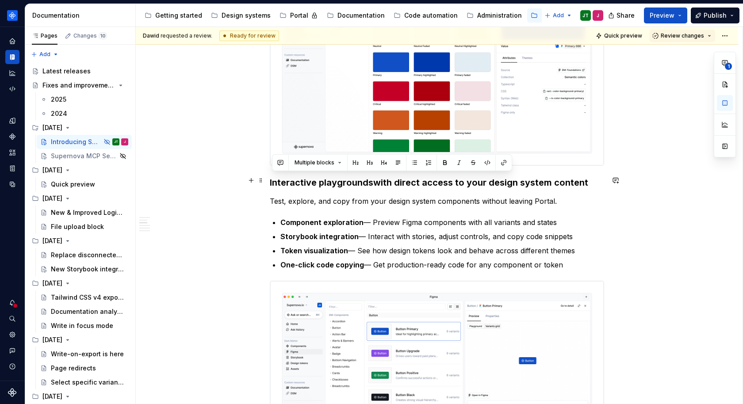
drag, startPoint x: 505, startPoint y: 260, endPoint x: 269, endPoint y: 182, distance: 248.9
click at [269, 182] on div "**********" at bounding box center [437, 49] width 602 height 1855
copy div "Interactive playgrounds with direct access to your design system content Test, …"
click at [241, 210] on div "**********" at bounding box center [437, 49] width 602 height 1855
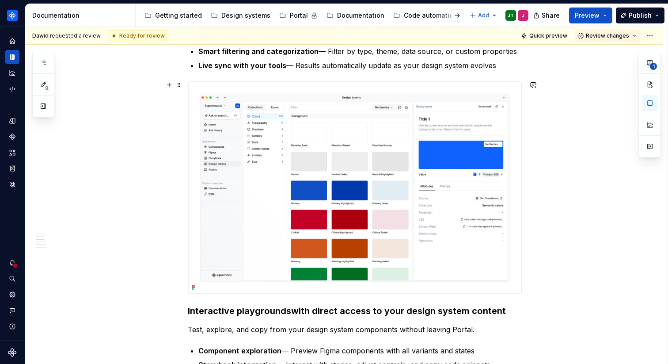
scroll to position [600, 0]
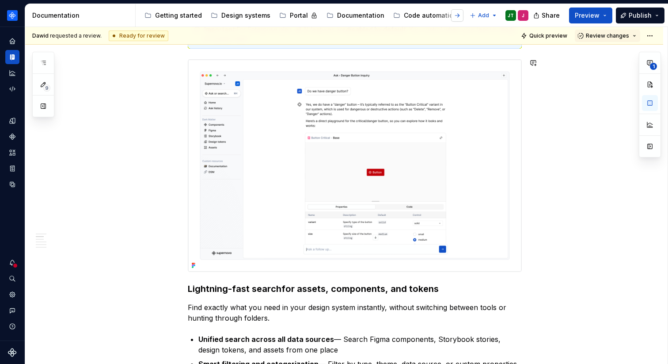
click at [456, 16] on button "button" at bounding box center [457, 15] width 12 height 12
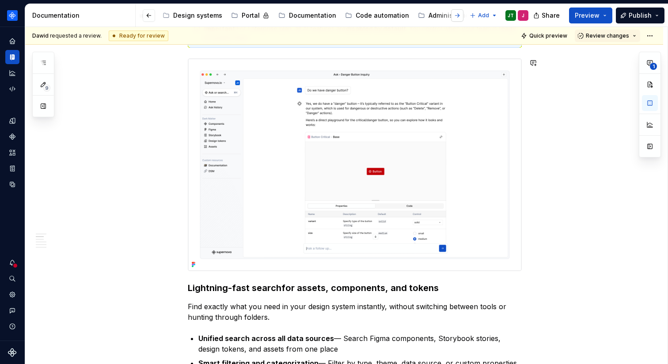
scroll to position [0, 91]
click at [450, 17] on div "Releases" at bounding box center [464, 15] width 29 height 9
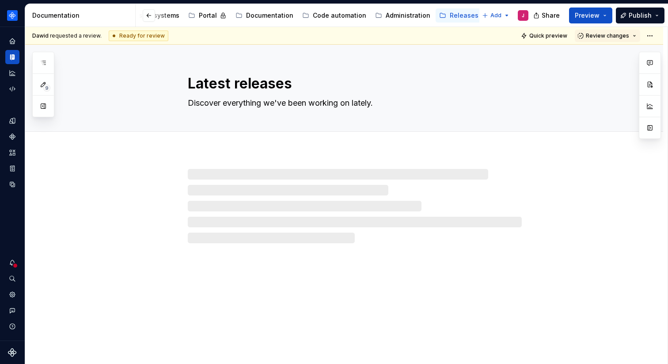
scroll to position [0, 79]
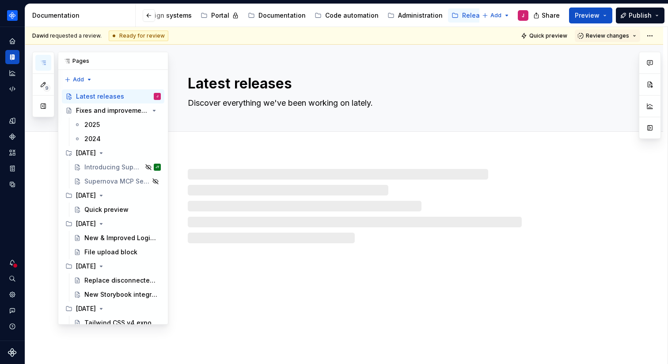
click at [46, 65] on icon "button" at bounding box center [43, 62] width 7 height 7
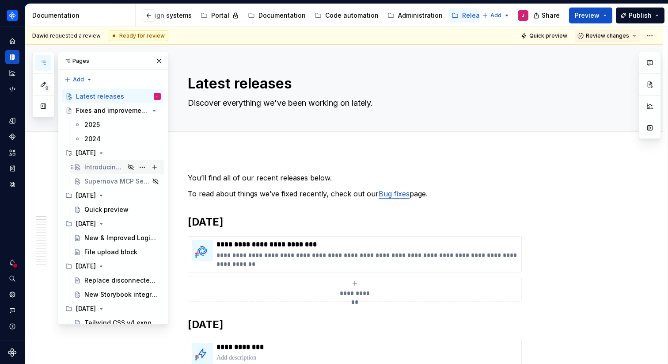
click at [101, 169] on div "Introducing Supernova Portal" at bounding box center [104, 167] width 40 height 9
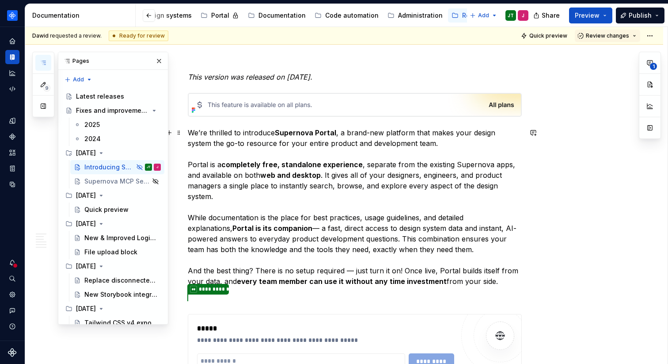
scroll to position [124, 0]
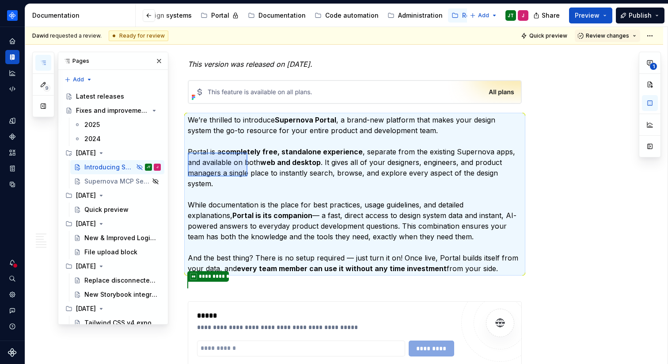
drag, startPoint x: 188, startPoint y: 153, endPoint x: 248, endPoint y: 176, distance: 64.3
click at [248, 176] on div "Dawid requested a review. Ready for review Quick preview Review changes Hidden …" at bounding box center [346, 195] width 643 height 337
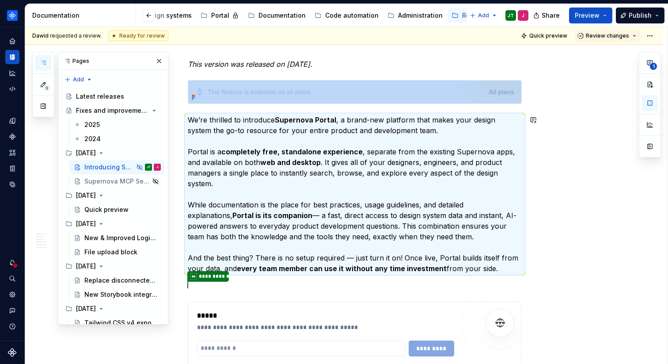
click at [248, 176] on p "We’re thrilled to introduce Supernova Portal , a brand-new platform that makes …" at bounding box center [355, 194] width 334 height 159
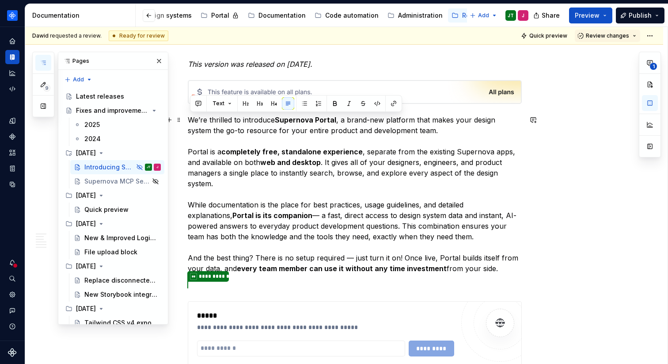
drag, startPoint x: 191, startPoint y: 118, endPoint x: 459, endPoint y: 232, distance: 290.8
click at [459, 232] on p "We’re thrilled to introduce Supernova Portal , a brand-new platform that makes …" at bounding box center [355, 194] width 334 height 159
copy p "We’re thrilled to introduce Supernova Portal , a brand-new platform that makes …"
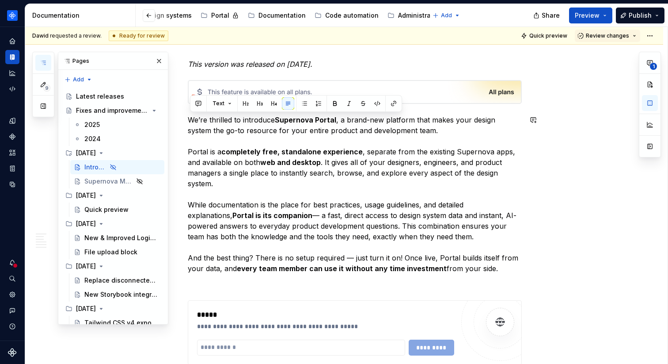
type textarea "*"
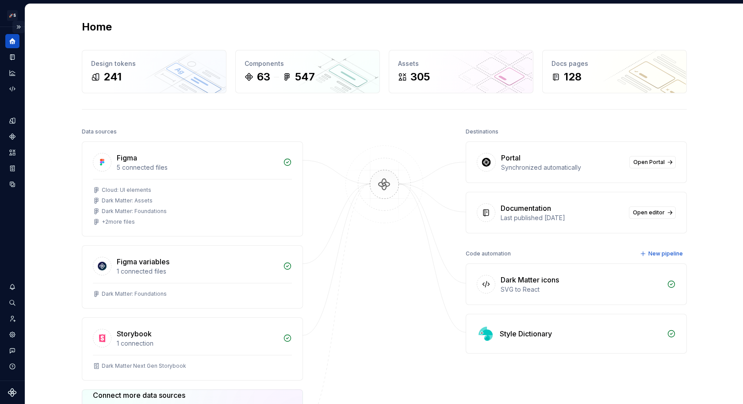
click at [18, 25] on button "Expand sidebar" at bounding box center [18, 27] width 12 height 12
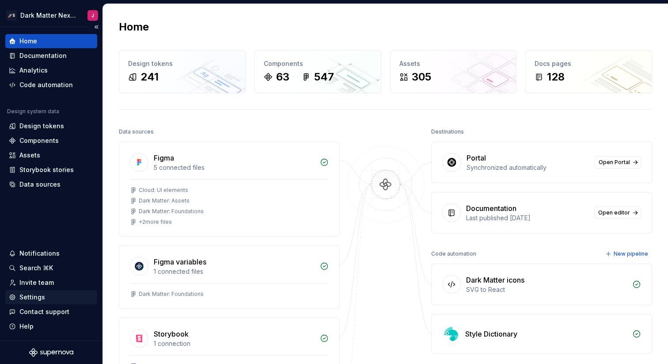
click at [43, 299] on div "Settings" at bounding box center [32, 297] width 26 height 9
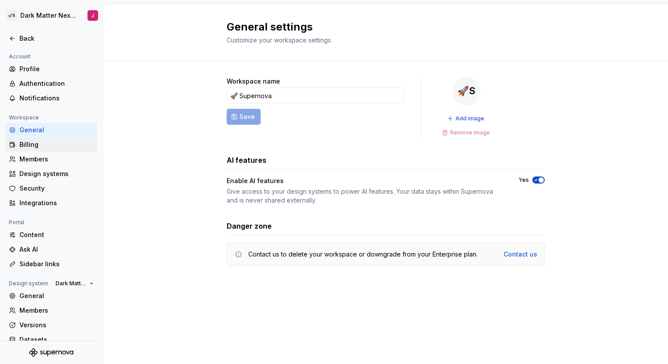
click at [51, 147] on div "Billing" at bounding box center [56, 144] width 74 height 9
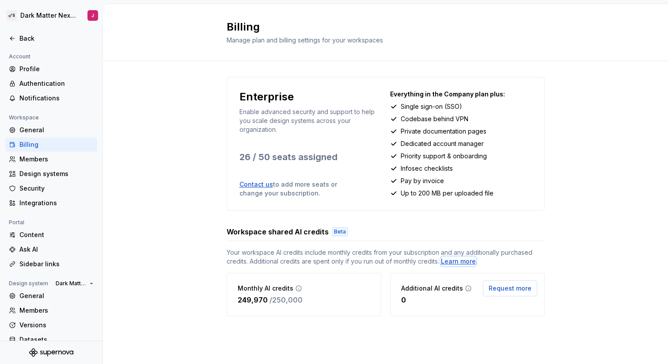
click at [452, 263] on div "Learn more" at bounding box center [458, 261] width 35 height 9
click at [465, 261] on div "Learn more" at bounding box center [458, 261] width 35 height 9
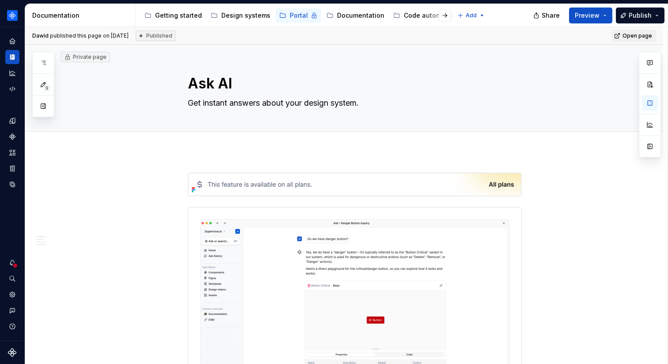
type textarea "*"
